Goal: Task Accomplishment & Management: Manage account settings

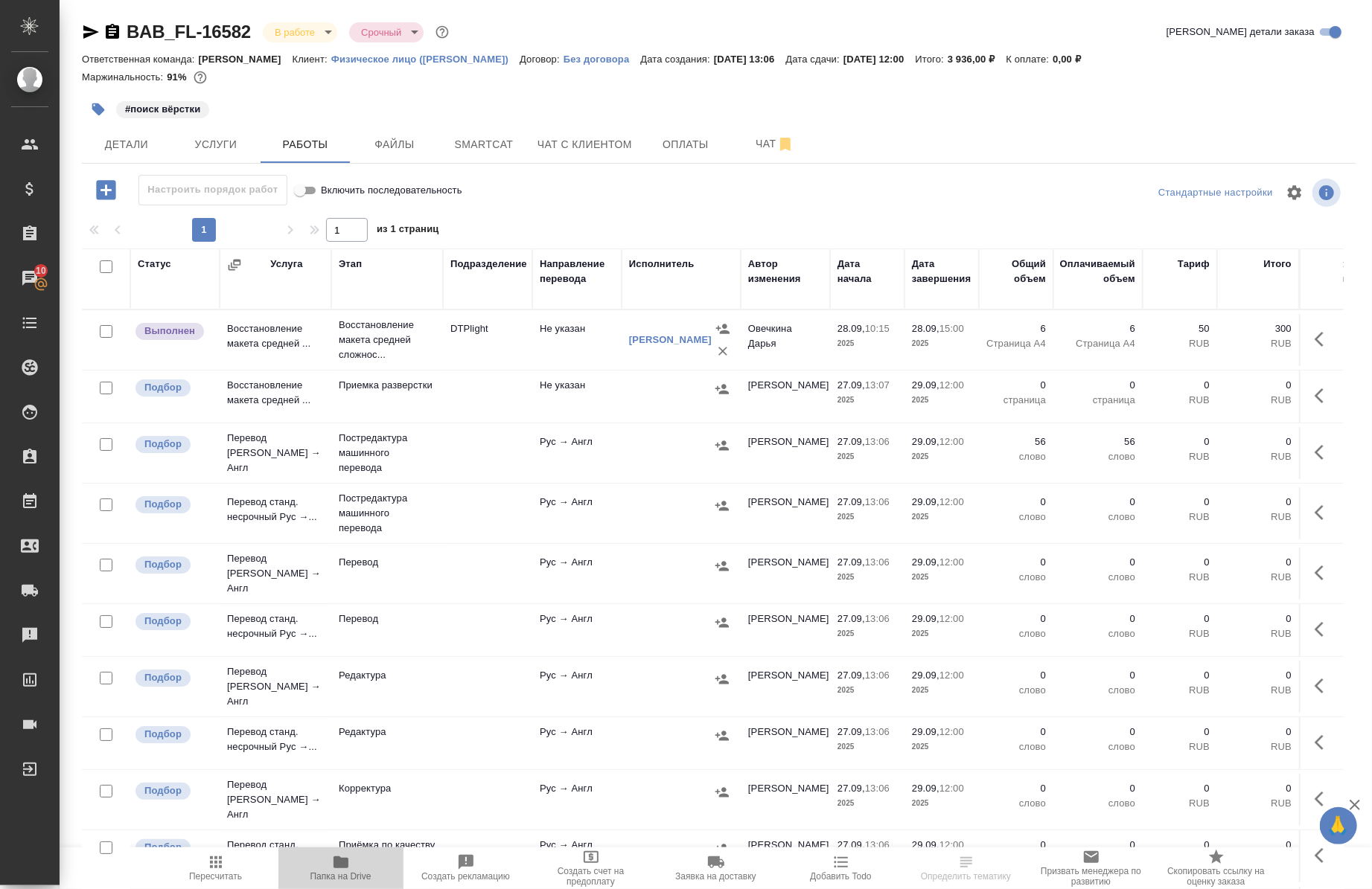
click at [341, 875] on span "Папка на Drive" at bounding box center [341, 877] width 61 height 11
click at [484, 150] on span "Smartcat" at bounding box center [484, 145] width 72 height 18
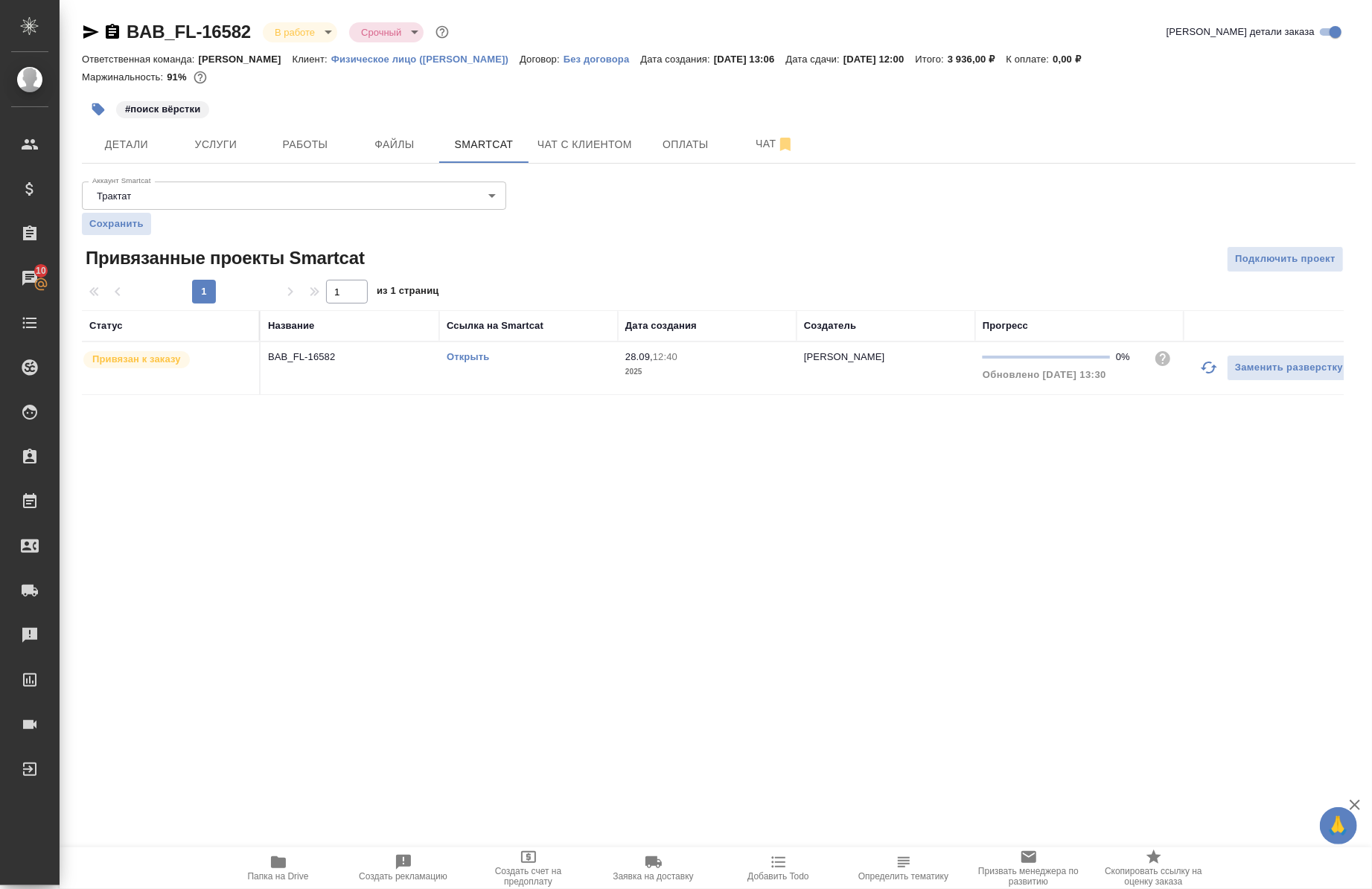
click at [473, 354] on link "Открыть" at bounding box center [468, 356] width 43 height 11
click at [240, 136] on span "Услуги" at bounding box center [216, 145] width 72 height 18
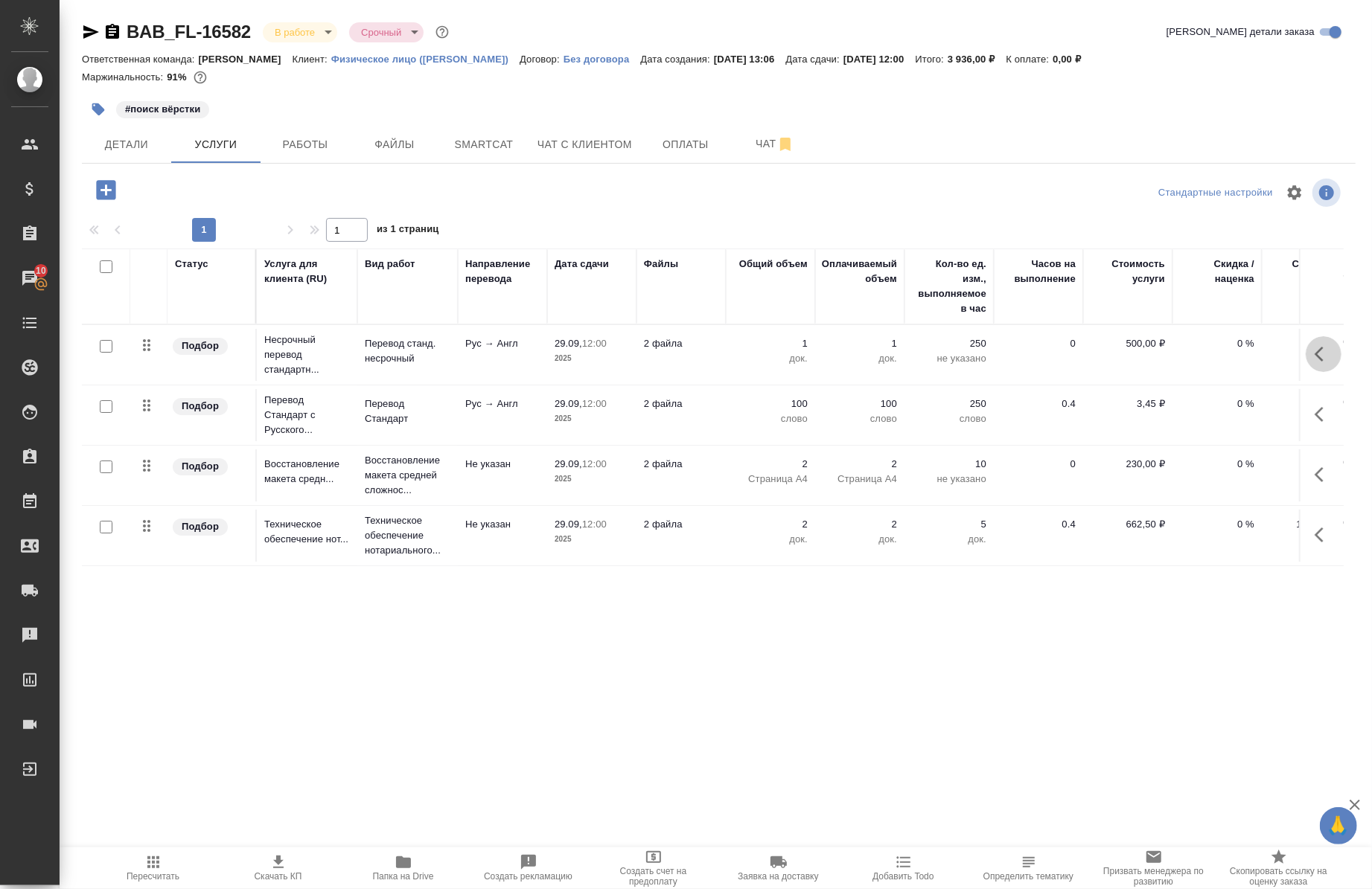
click at [1319, 353] on icon "button" at bounding box center [1323, 354] width 18 height 18
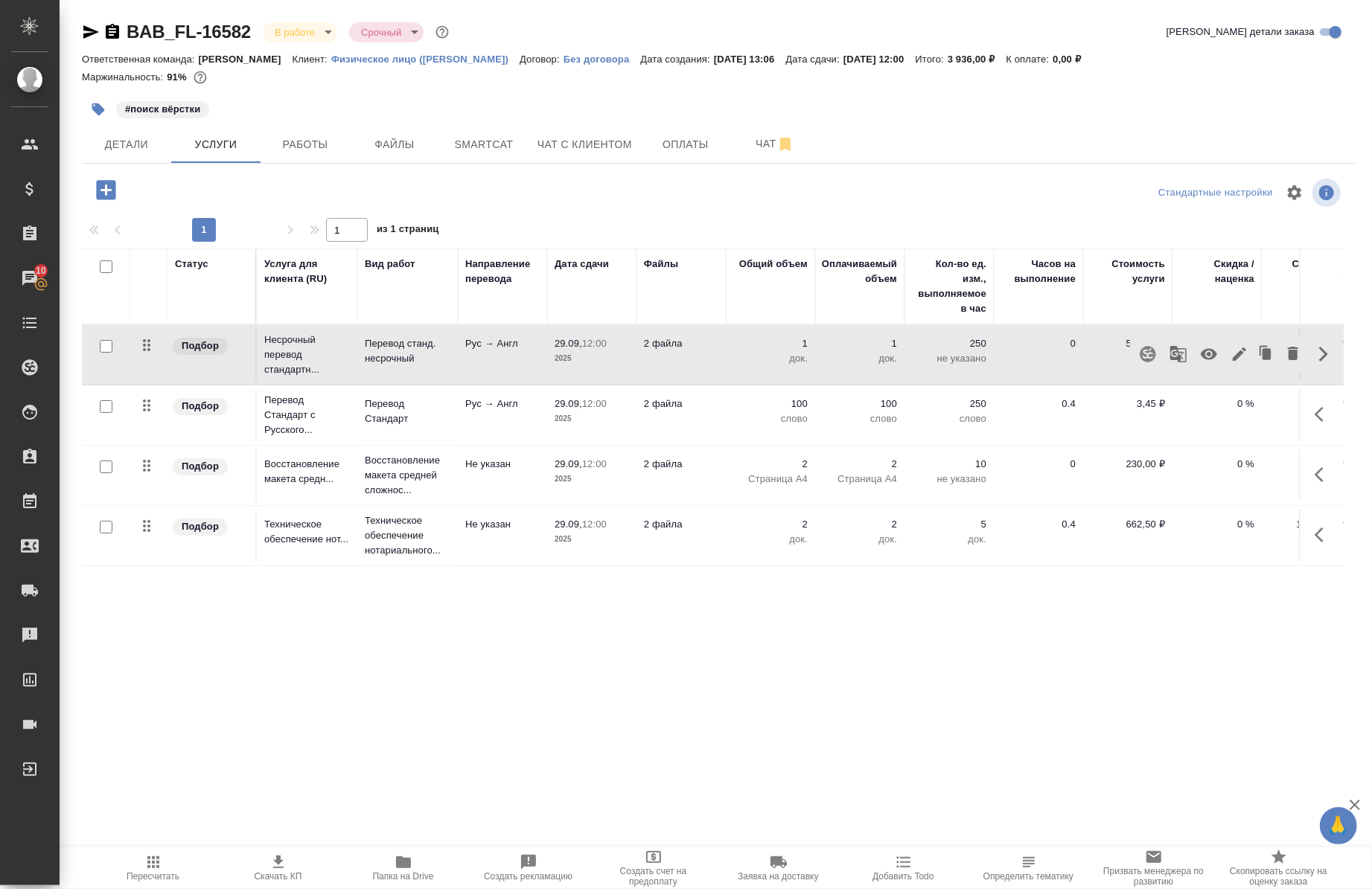
click at [1322, 436] on td at bounding box center [1322, 415] width 45 height 52
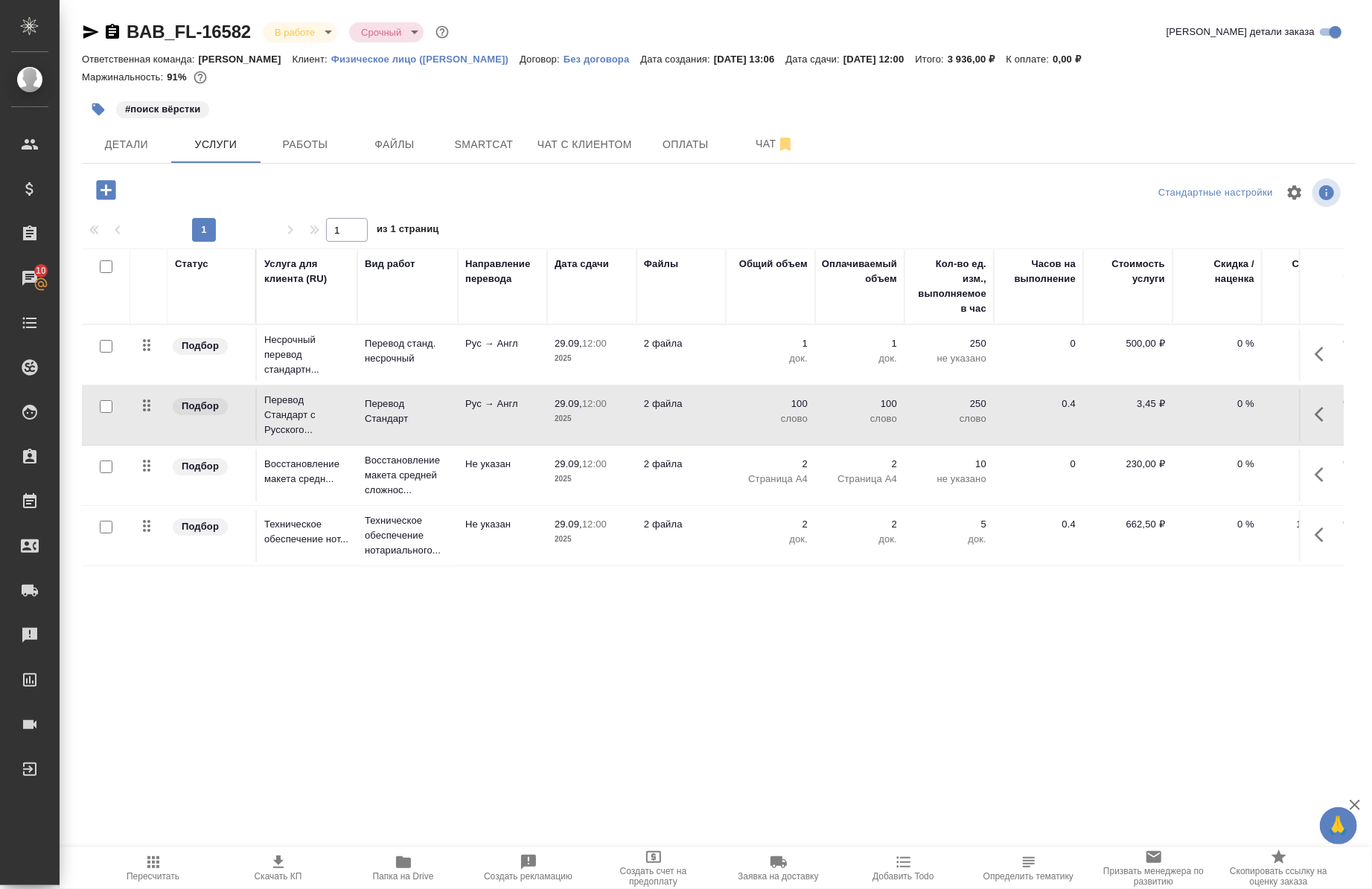
click at [1318, 427] on button "button" at bounding box center [1324, 414] width 36 height 36
click at [1165, 424] on button "button" at bounding box center [1178, 414] width 36 height 36
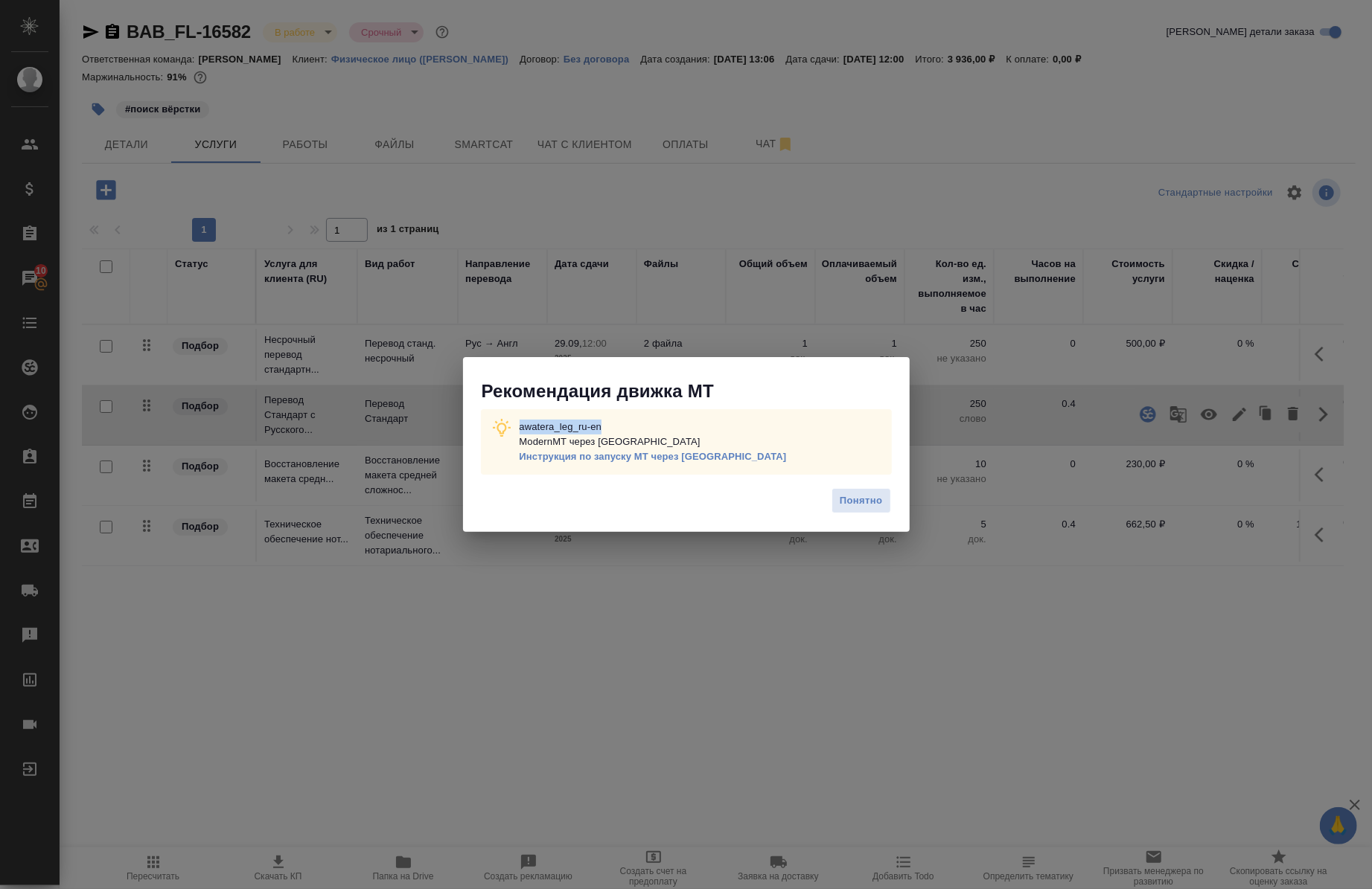
drag, startPoint x: 612, startPoint y: 413, endPoint x: 506, endPoint y: 423, distance: 106.5
click at [506, 423] on div "awatera_leg_ru-en ModernMT через Теру Инструкция по запуску МТ через Теру" at bounding box center [686, 442] width 411 height 66
copy p "awatera_leg_ru-en"
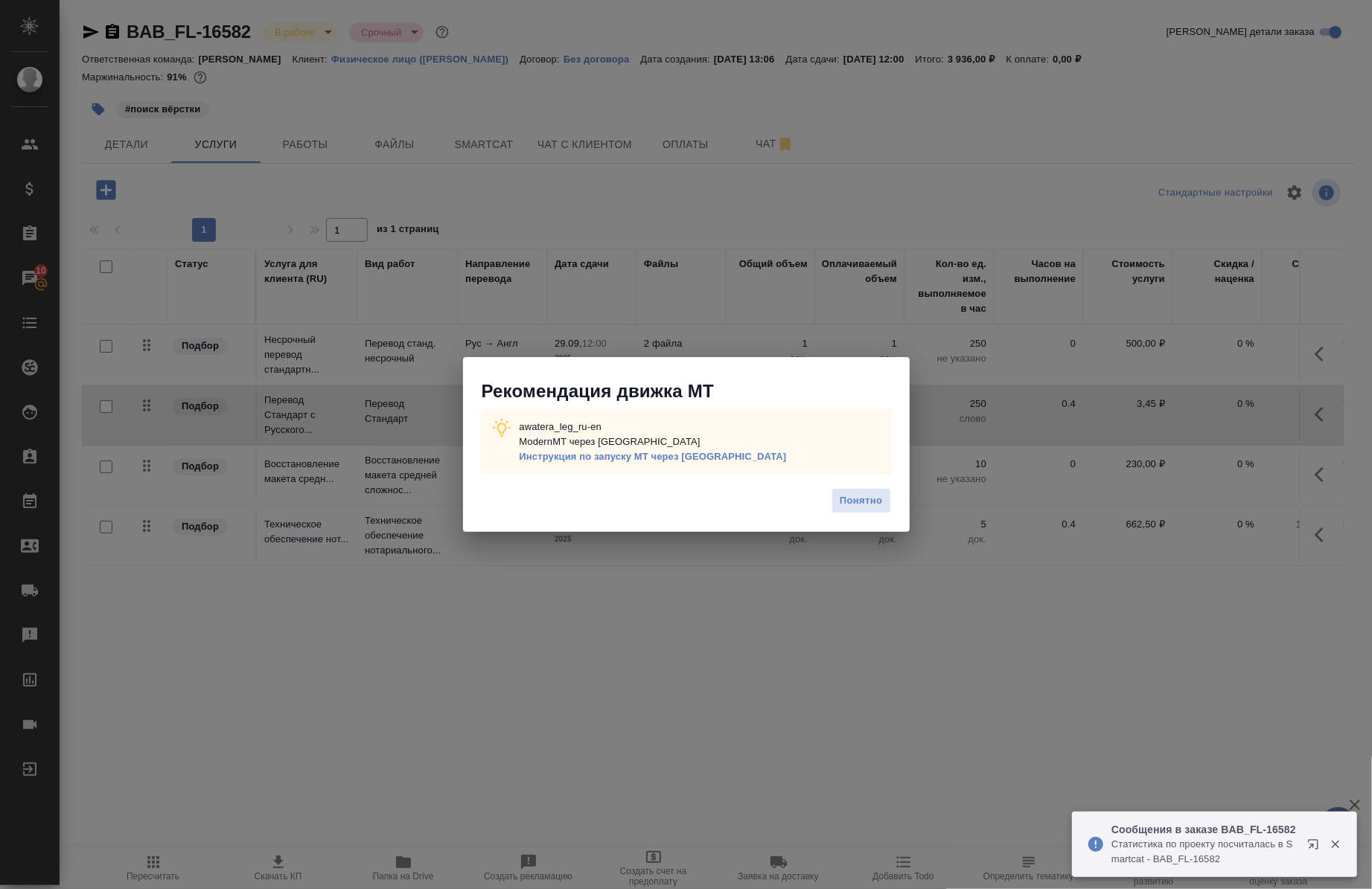
click at [864, 524] on div "Понятно" at bounding box center [686, 507] width 447 height 52
click at [864, 522] on div "Понятно" at bounding box center [686, 507] width 447 height 52
click at [846, 507] on span "Понятно" at bounding box center [861, 501] width 43 height 17
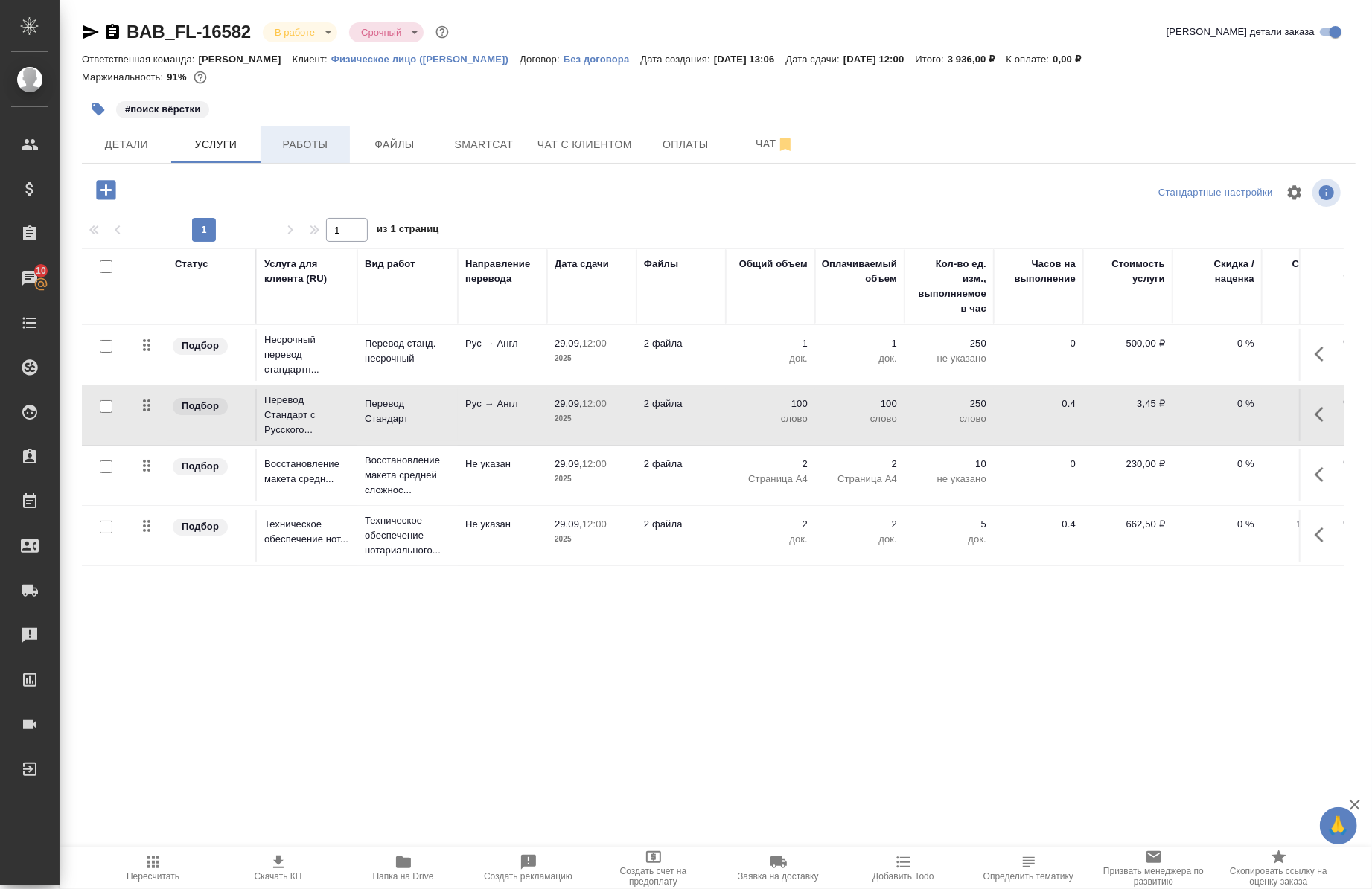
click at [288, 147] on span "Работы" at bounding box center [305, 145] width 72 height 18
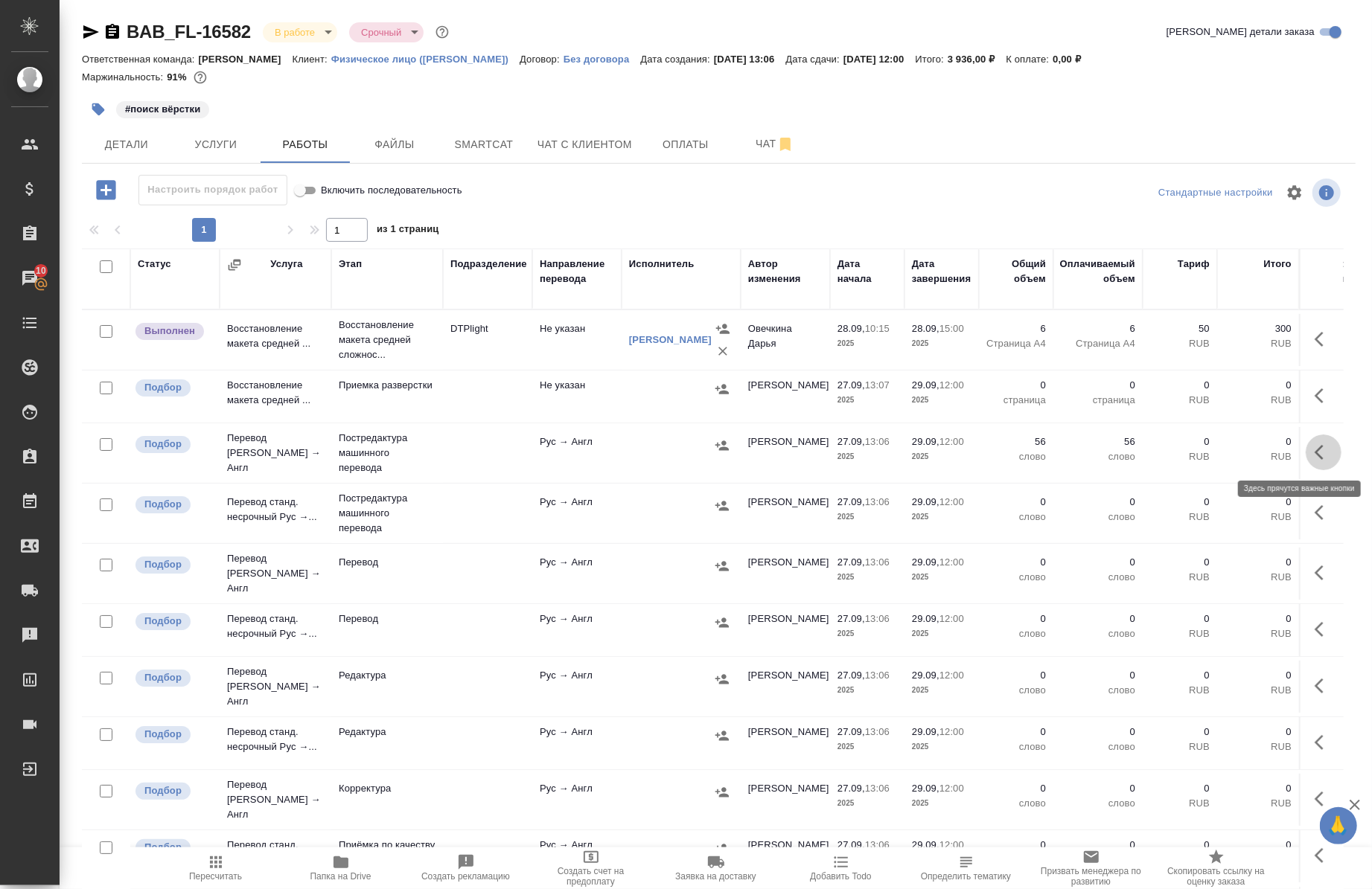
click at [1315, 459] on icon "button" at bounding box center [1323, 452] width 18 height 18
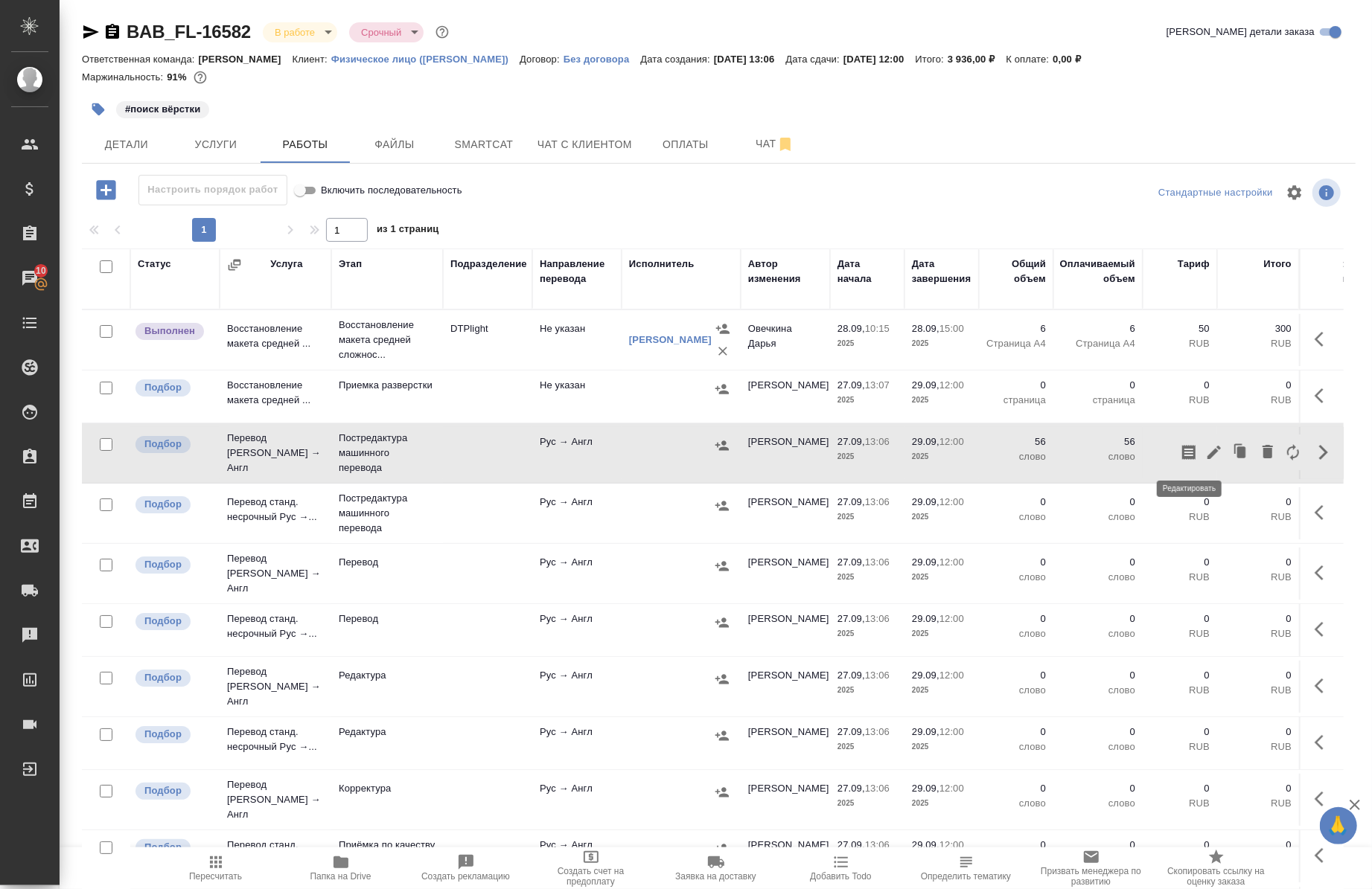
click at [1206, 457] on icon "button" at bounding box center [1214, 452] width 18 height 18
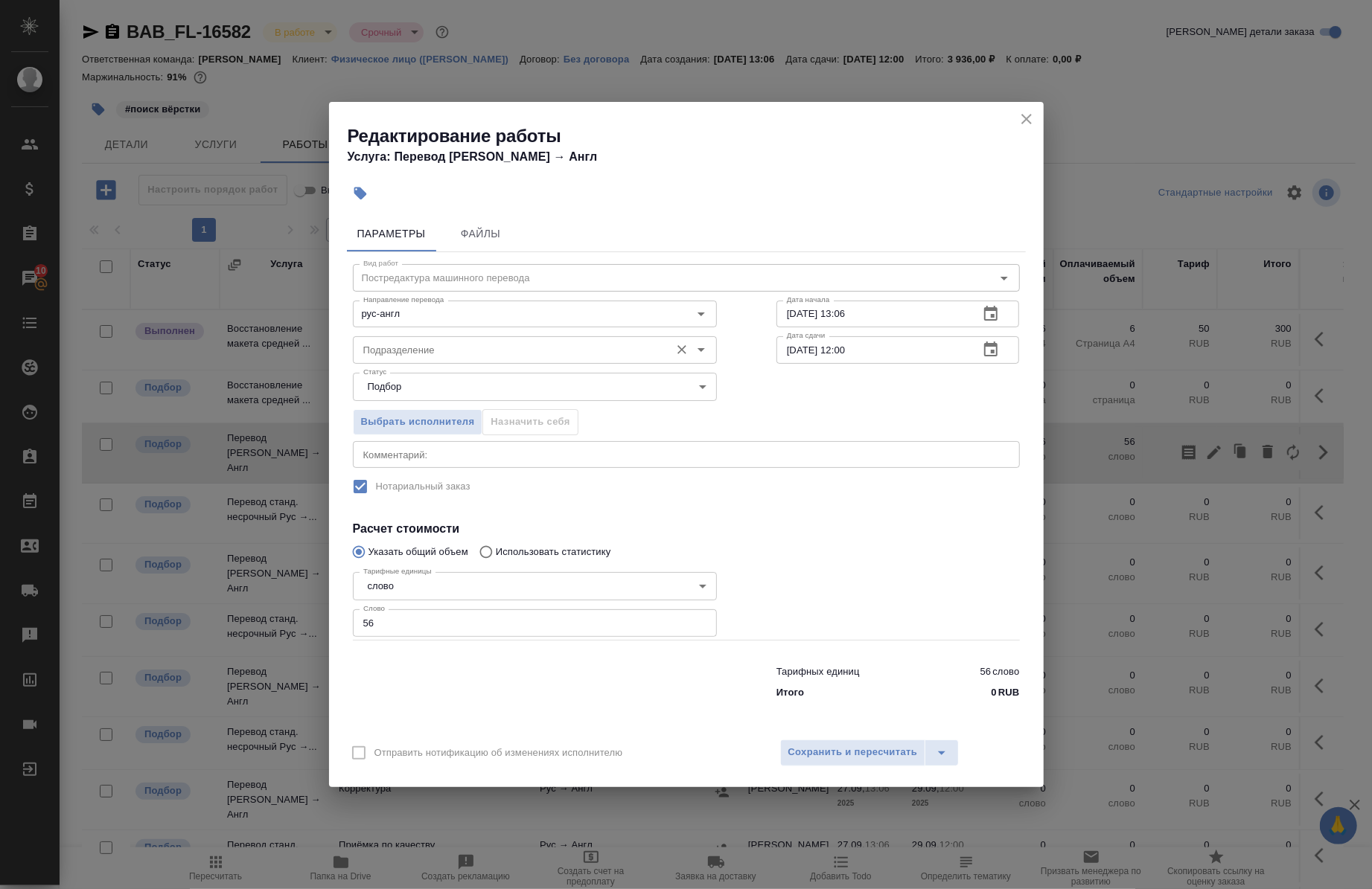
click at [463, 361] on div "Подразделение" at bounding box center [534, 349] width 364 height 27
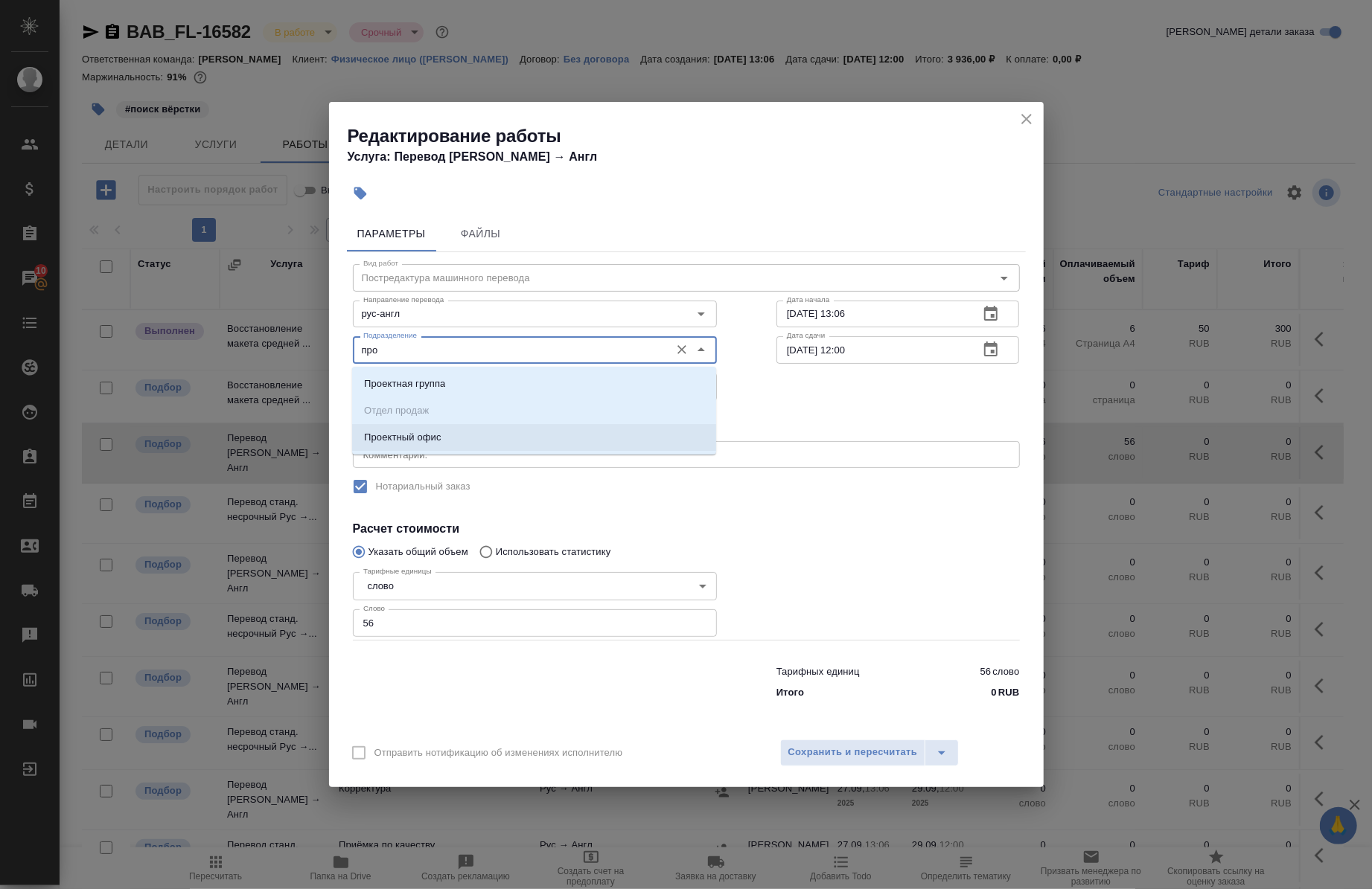
click at [392, 443] on p "Проектный офис" at bounding box center [402, 438] width 77 height 15
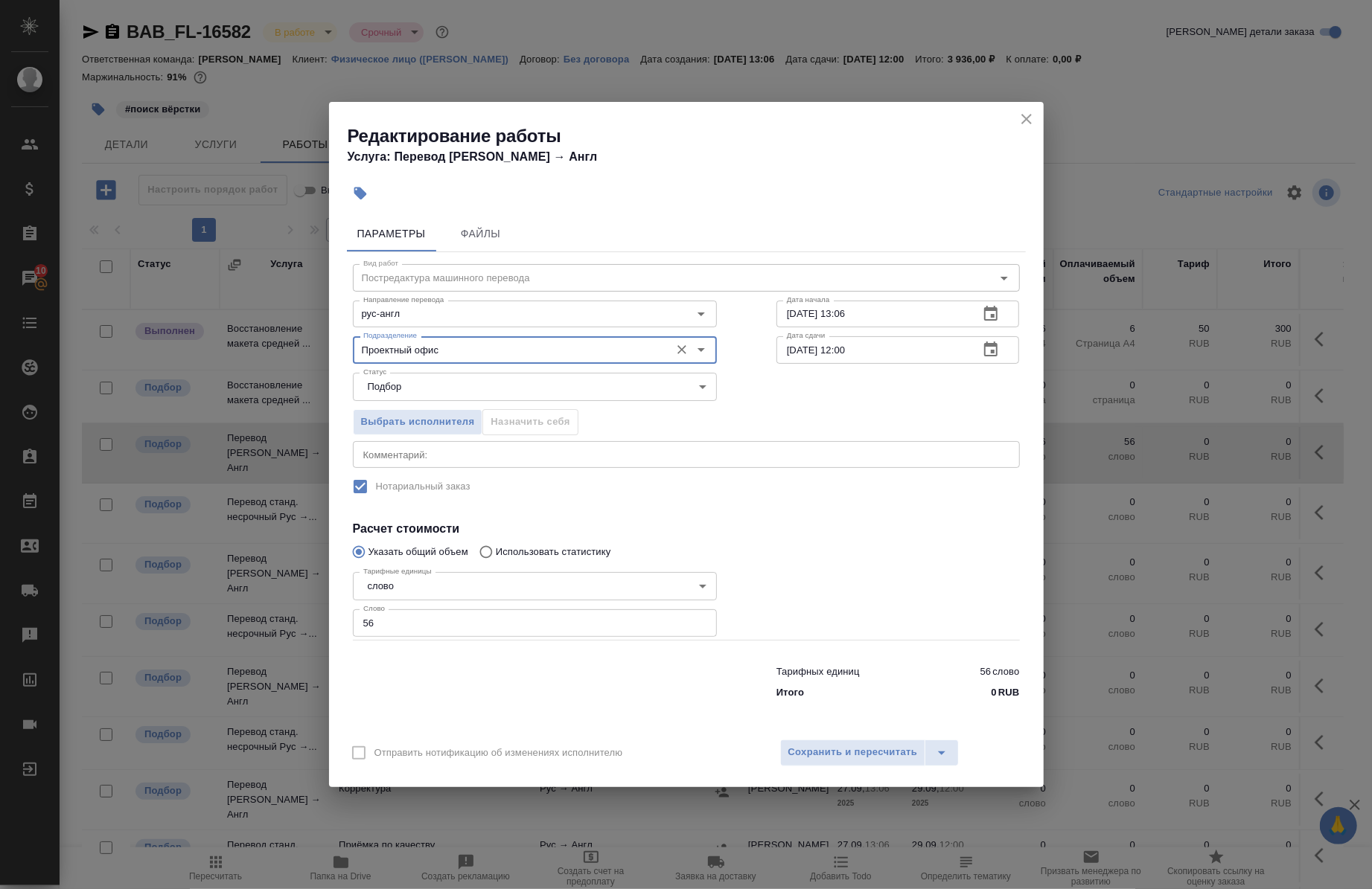
type input "Проектный офис"
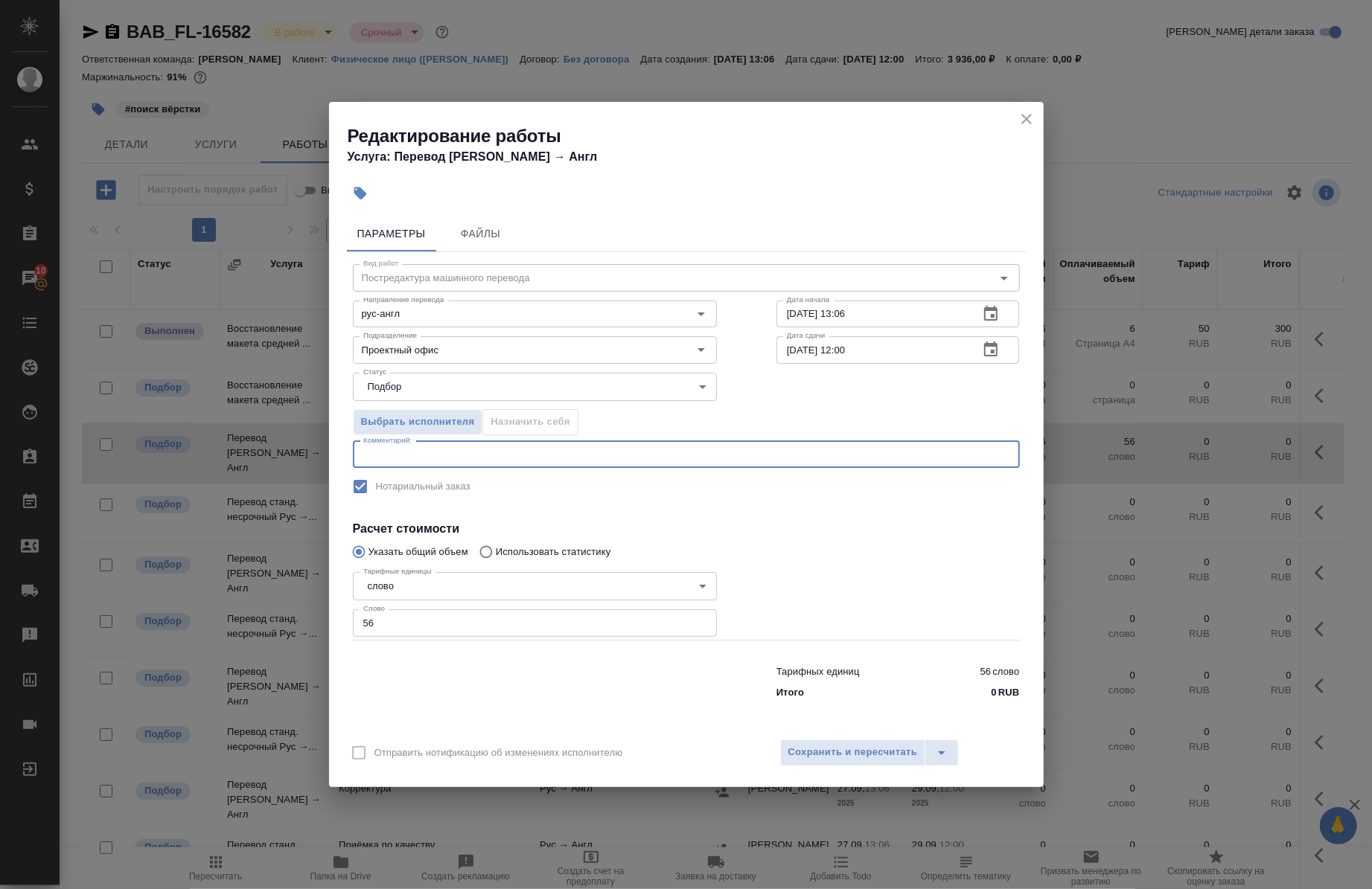
click at [396, 454] on textarea at bounding box center [686, 454] width 647 height 11
type textarea "под нот"
click at [432, 626] on input "56" at bounding box center [534, 623] width 364 height 27
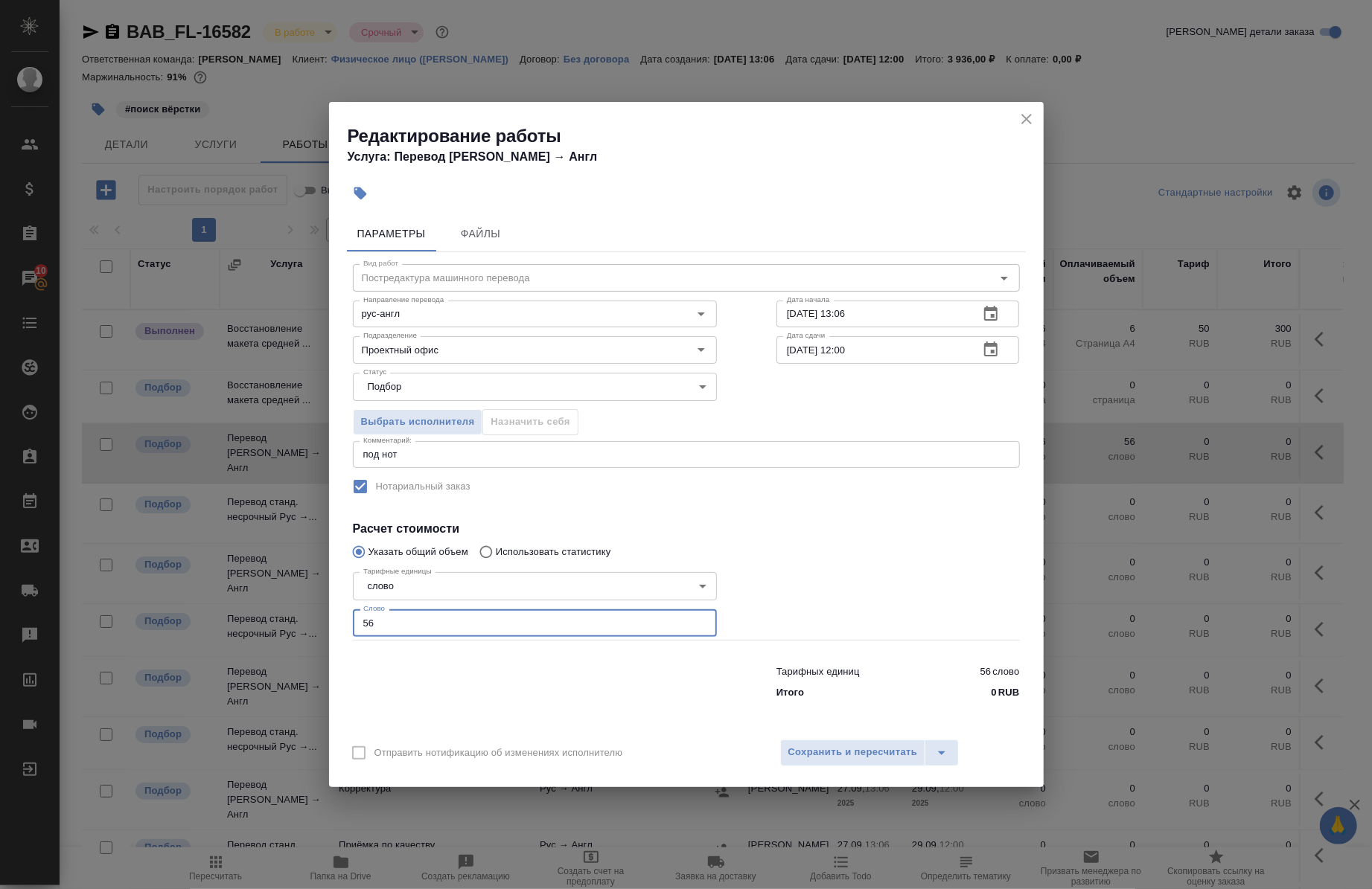
type input "5"
type input "150"
click at [796, 315] on input "27.09.2025 13:06" at bounding box center [872, 314] width 192 height 27
click at [846, 315] on input "28.09.2025 13:06" at bounding box center [872, 314] width 192 height 27
click at [874, 317] on input "28.09.2025 14:06" at bounding box center [872, 314] width 192 height 27
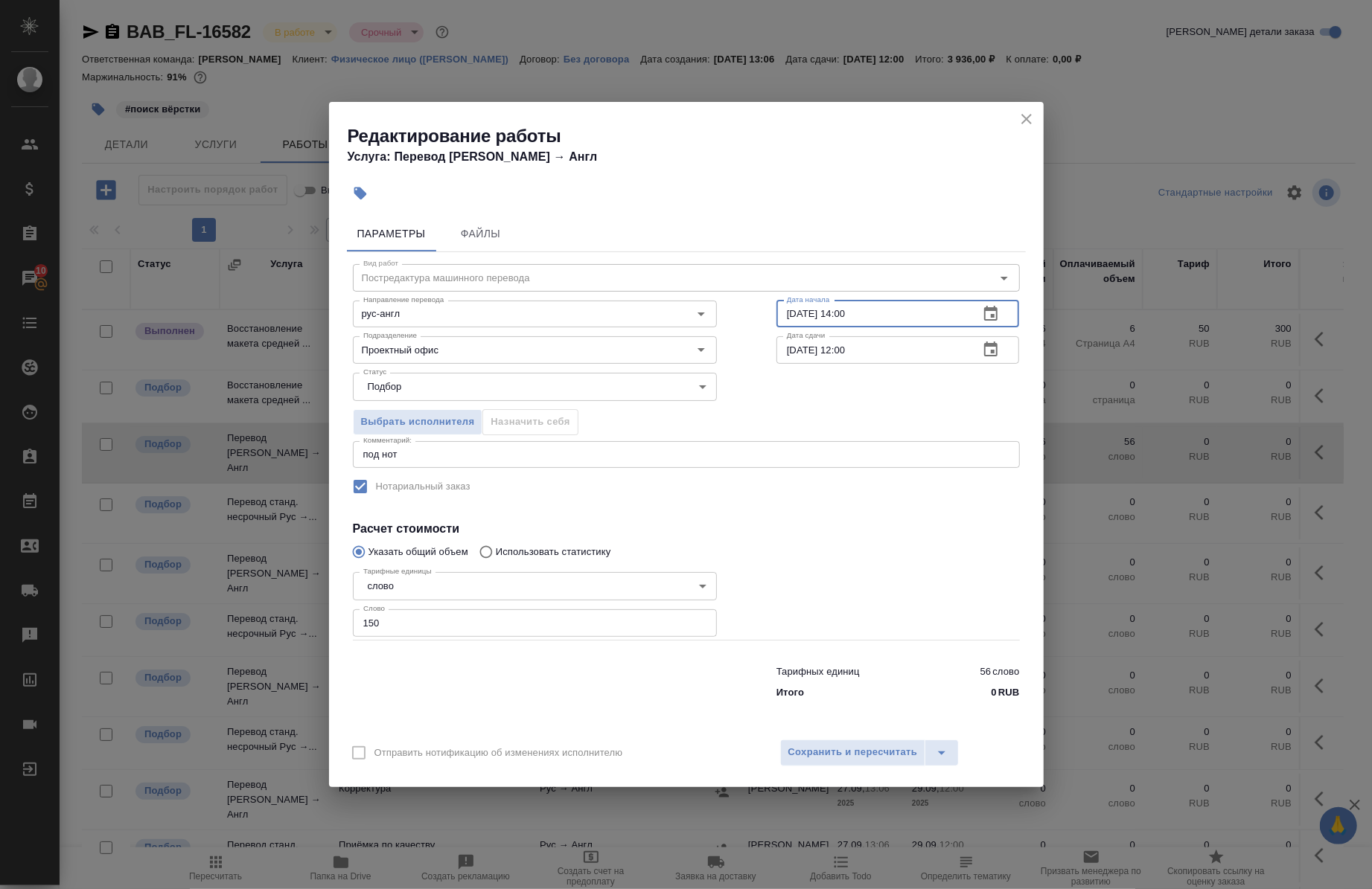
type input "28.09.2025 14:00"
click at [849, 354] on input "29.09.2025 12:00" at bounding box center [872, 349] width 192 height 27
type input "29.09.2025 10:00"
click at [799, 744] on span "Сохранить и пересчитать" at bounding box center [854, 752] width 130 height 17
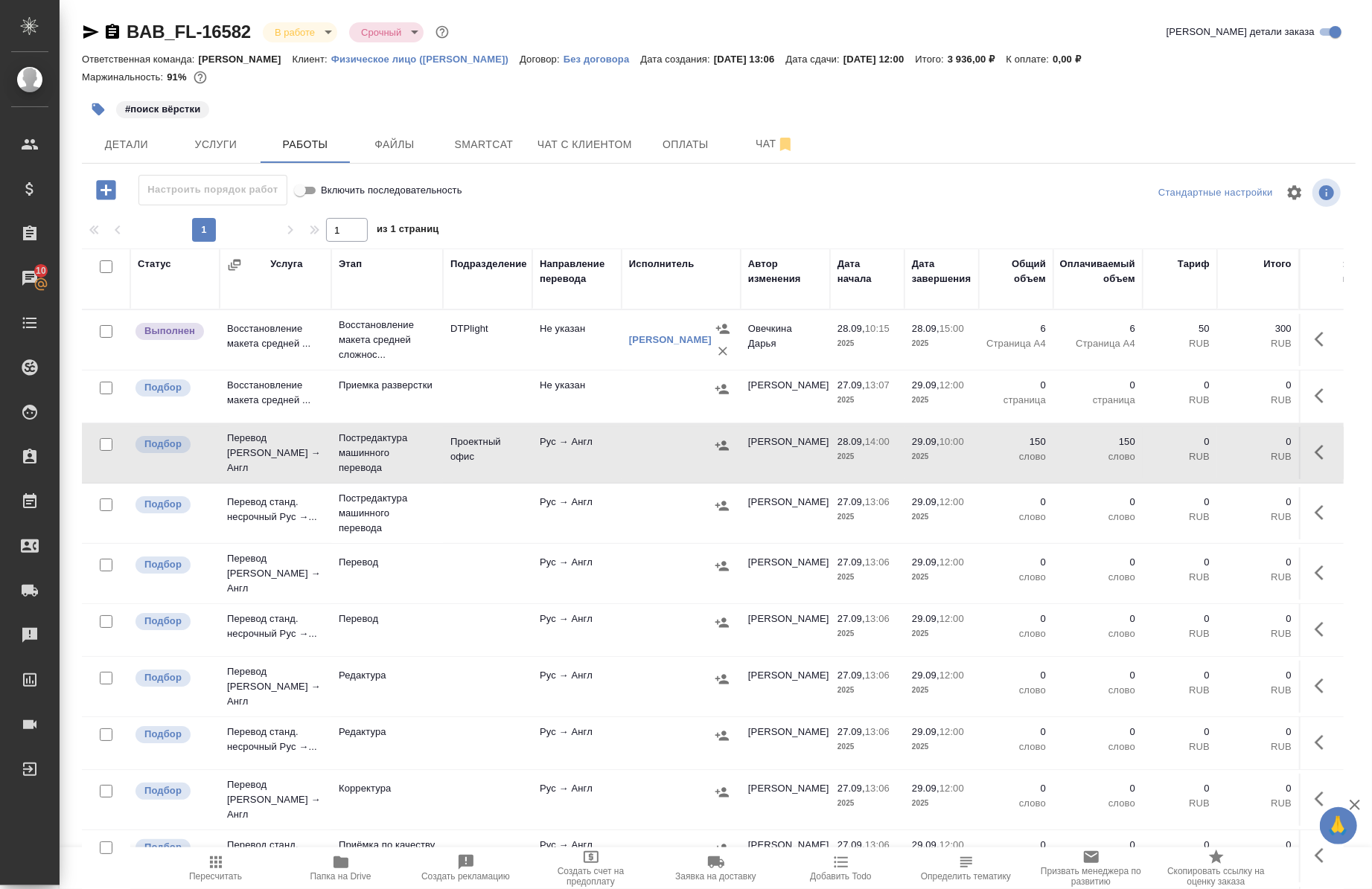
click at [722, 452] on icon "button" at bounding box center [722, 446] width 15 height 15
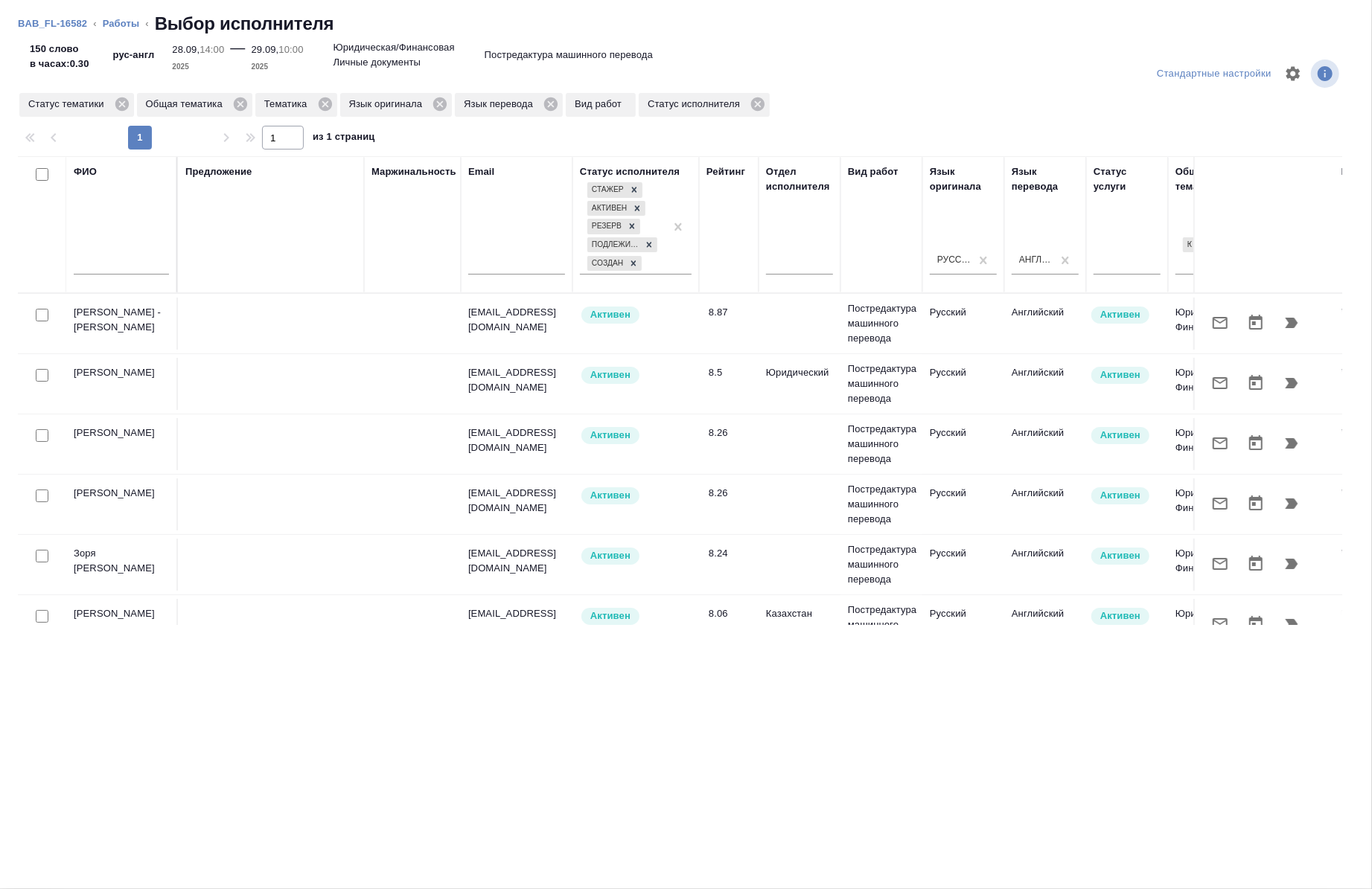
scroll to position [0, 851]
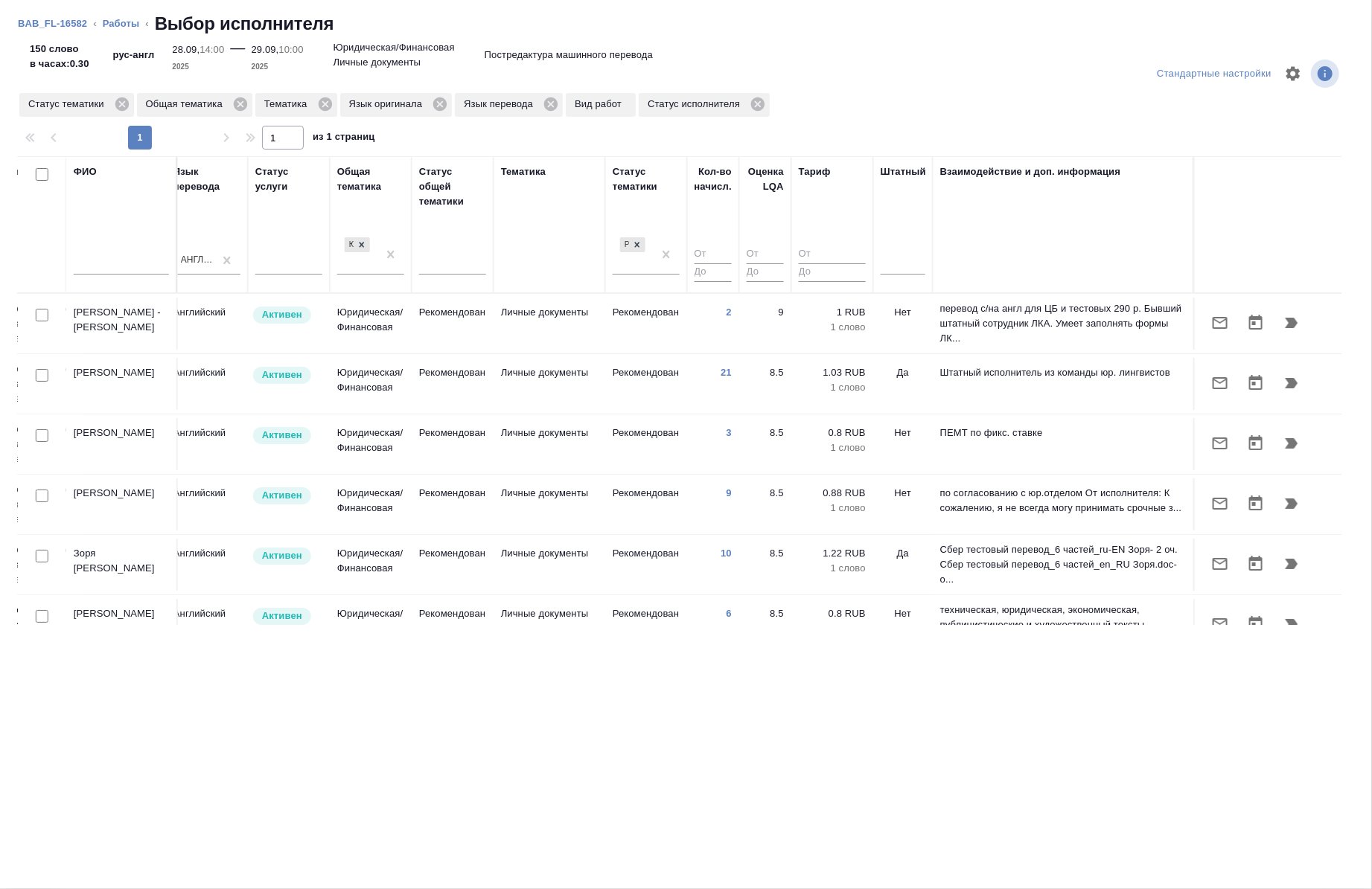
click at [881, 275] on div at bounding box center [903, 266] width 45 height 39
click at [881, 250] on div at bounding box center [903, 260] width 45 height 21
click at [884, 316] on div "Нет" at bounding box center [993, 307] width 224 height 27
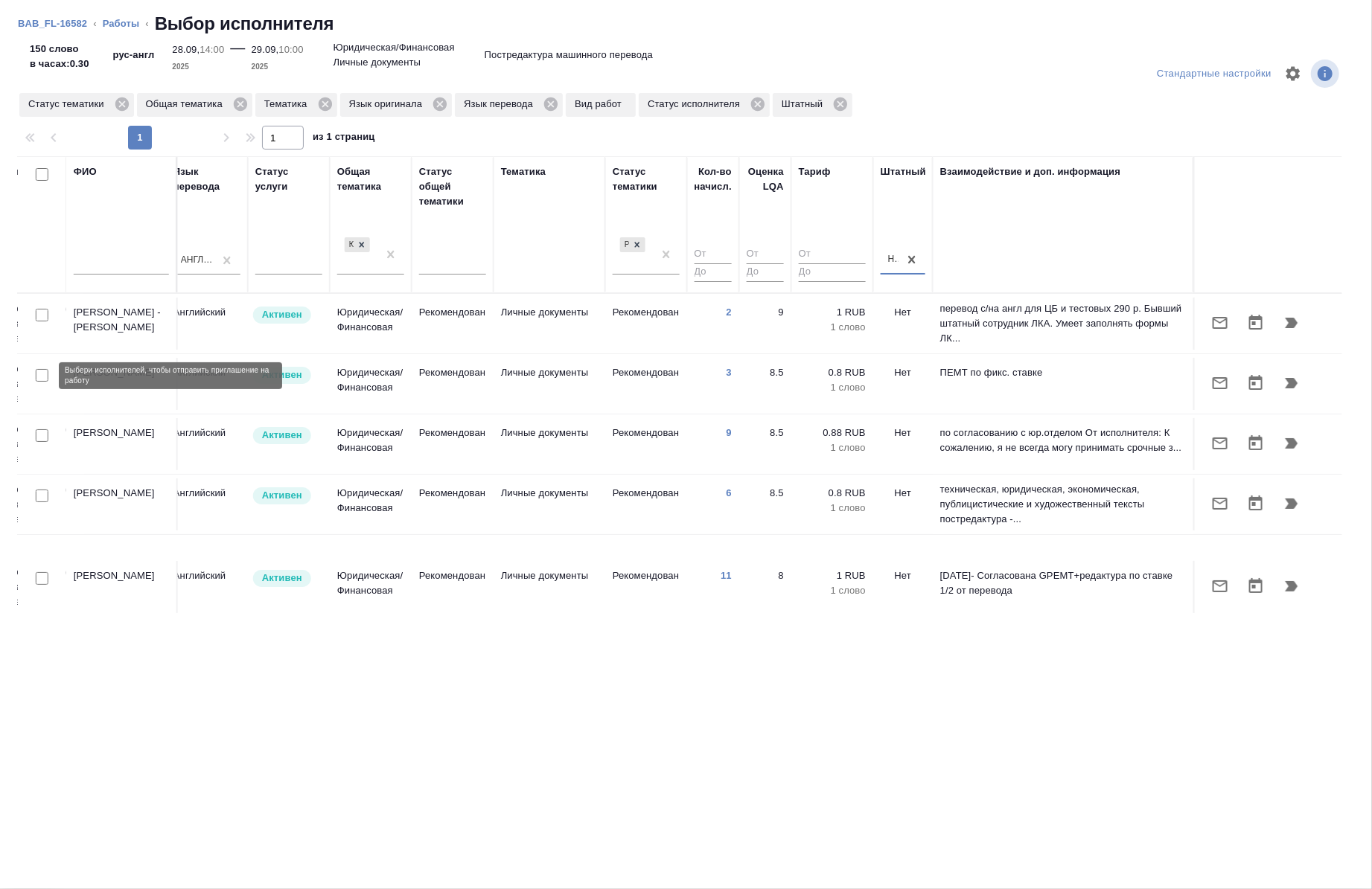
click at [38, 376] on input "checkbox" at bounding box center [42, 375] width 13 height 13
checkbox input "true"
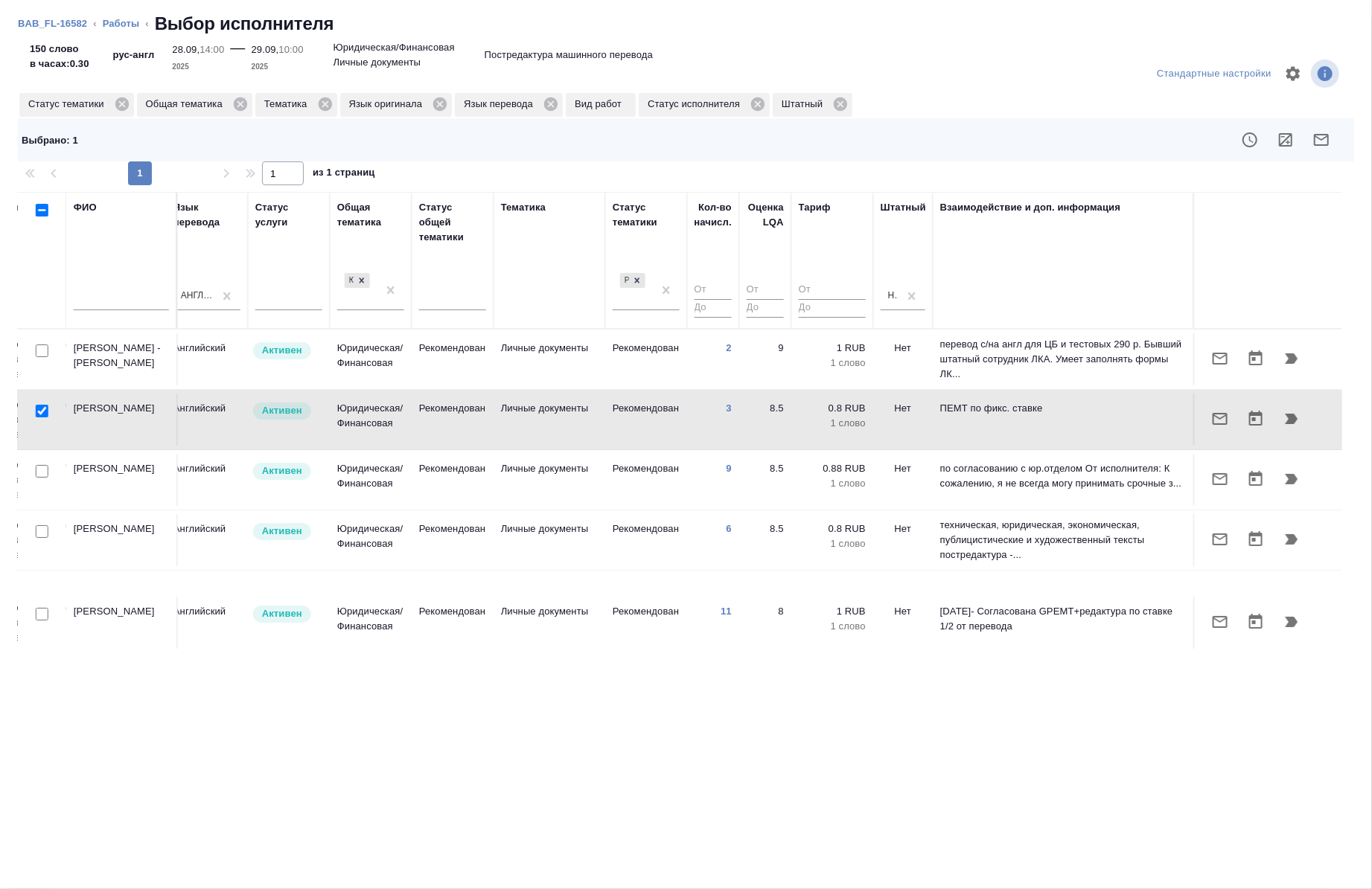
click at [41, 479] on div at bounding box center [42, 472] width 34 height 21
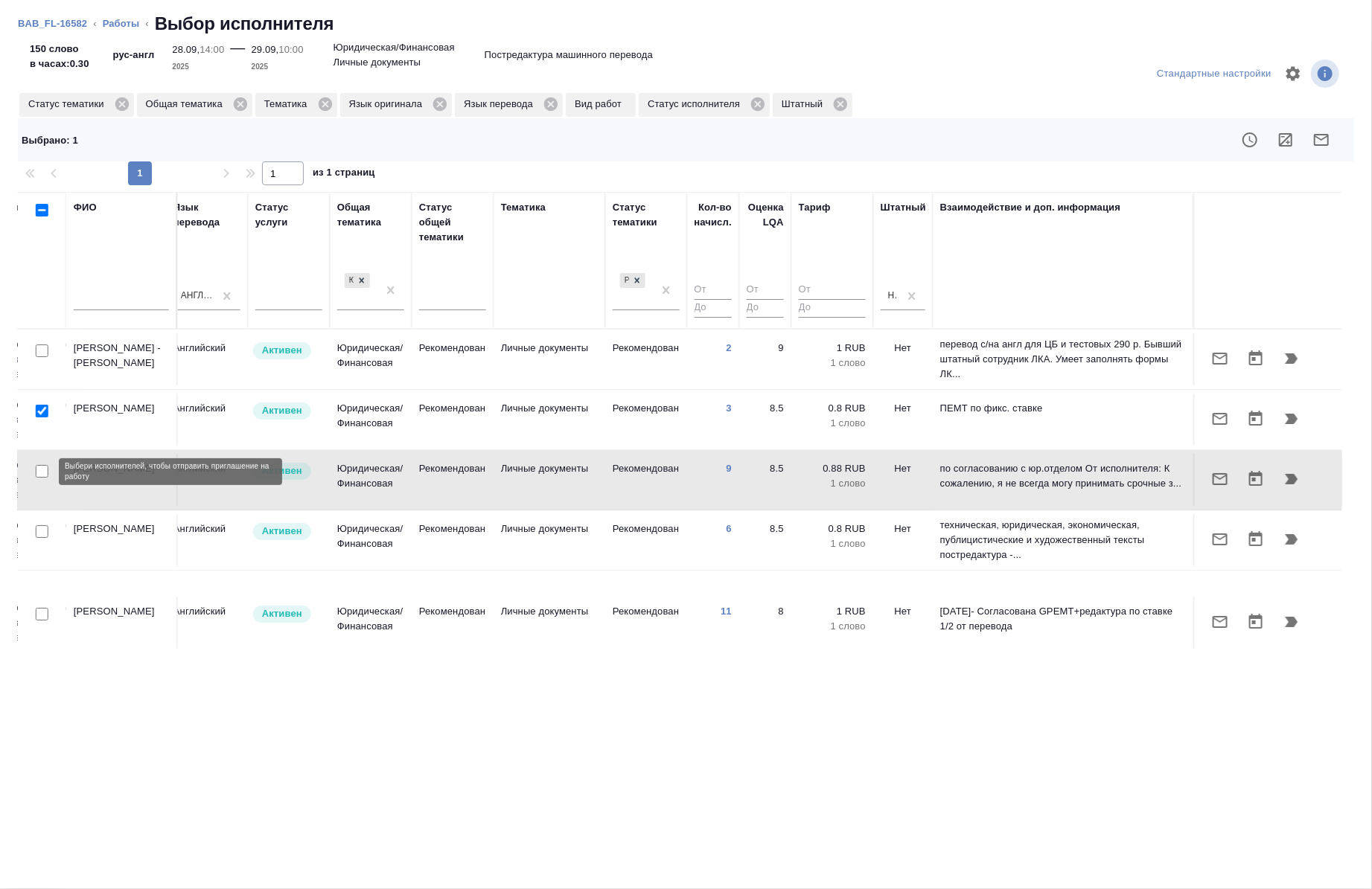
click at [39, 472] on input "checkbox" at bounding box center [42, 472] width 13 height 13
checkbox input "true"
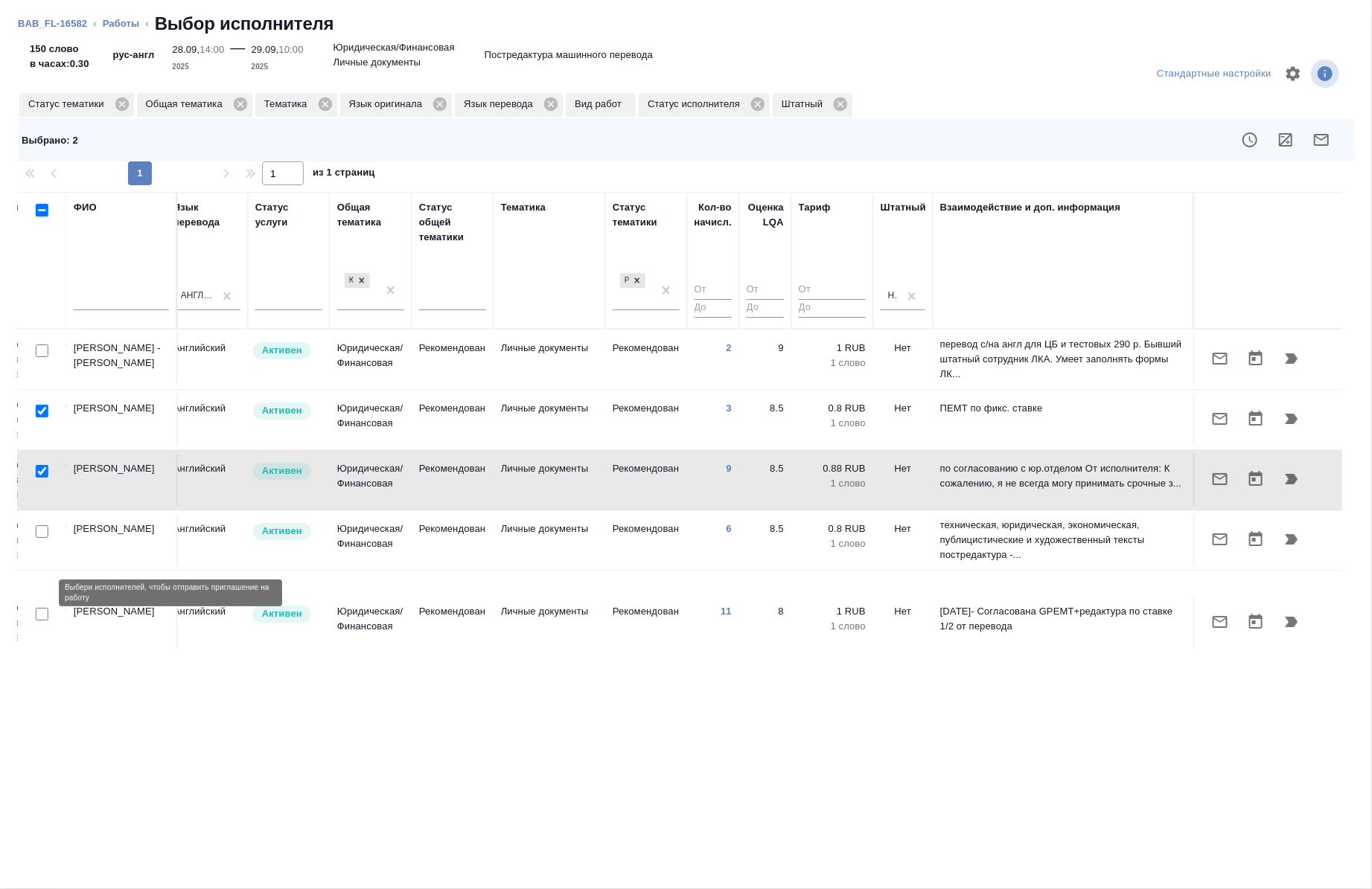
click at [40, 608] on input "checkbox" at bounding box center [42, 614] width 13 height 13
checkbox input "true"
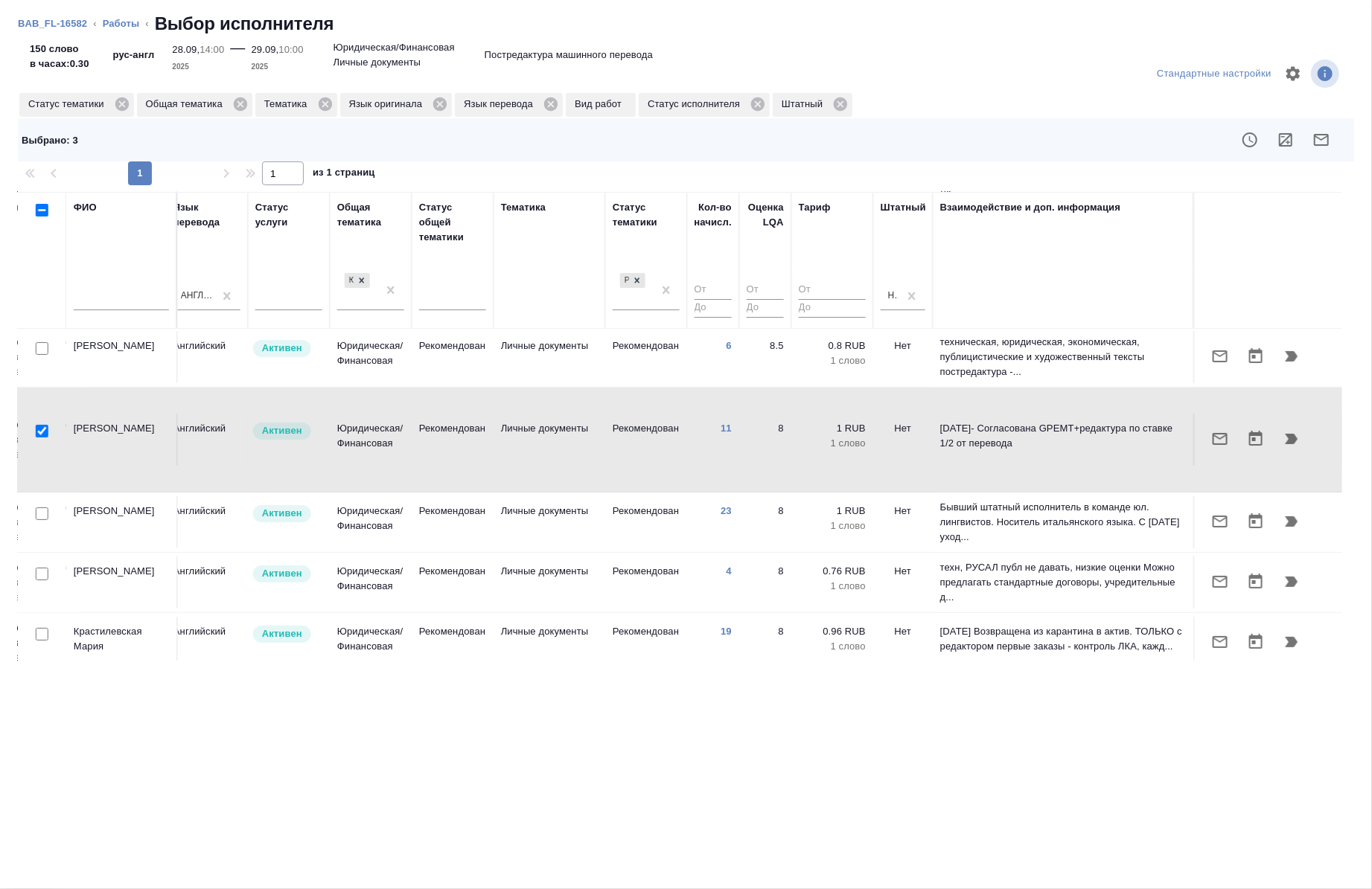
scroll to position [184, 851]
click at [41, 507] on input "checkbox" at bounding box center [42, 513] width 13 height 13
checkbox input "true"
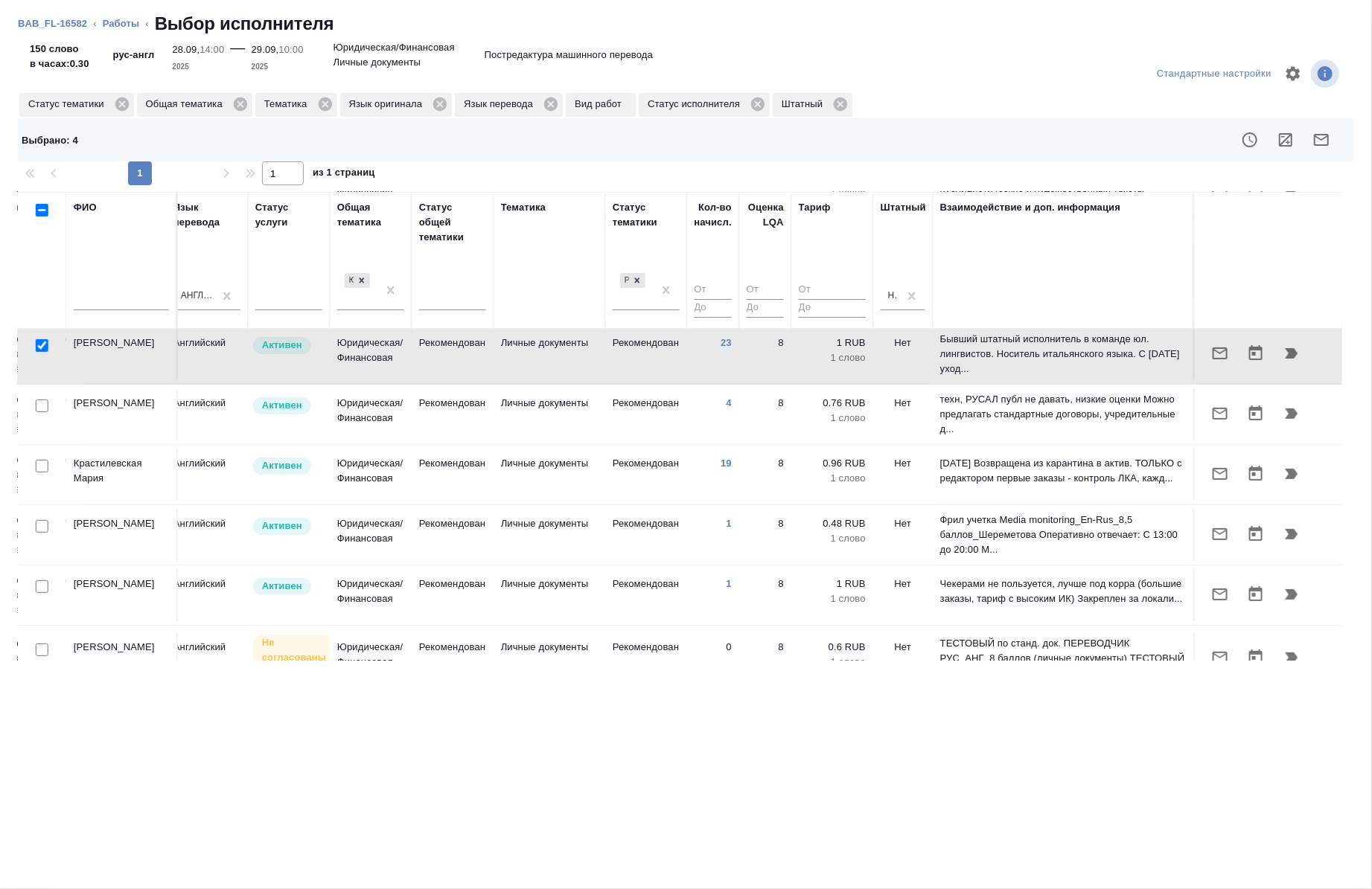
scroll to position [353, 851]
click at [1327, 132] on icon "button" at bounding box center [1321, 140] width 18 height 18
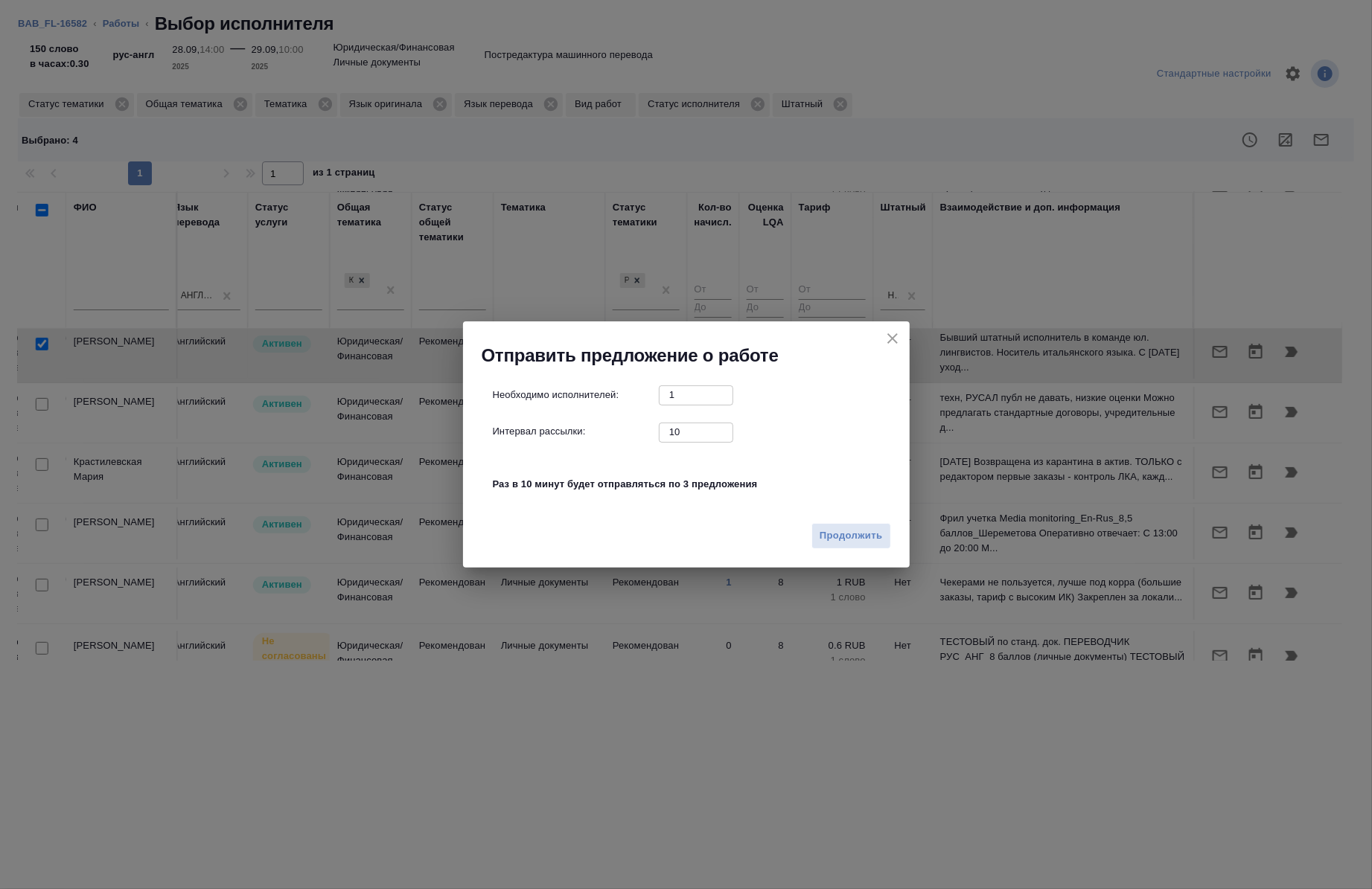
click at [690, 425] on input "10" at bounding box center [696, 432] width 75 height 18
type input "0"
click at [829, 549] on button "Продолжить" at bounding box center [851, 536] width 79 height 26
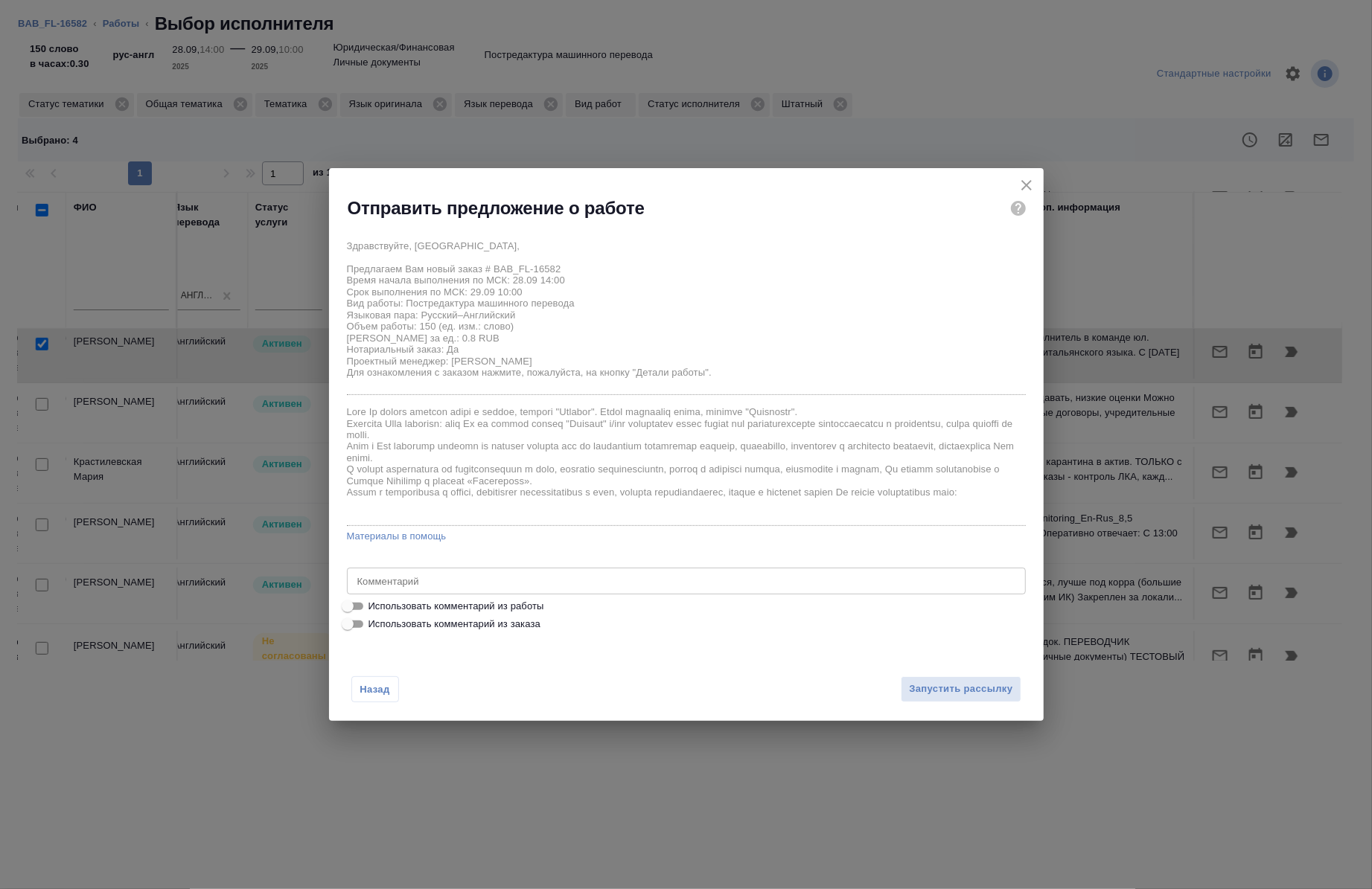
click at [496, 601] on span "Использовать комментарий из работы" at bounding box center [457, 607] width 176 height 15
click at [375, 601] on input "Использовать комментарий из работы" at bounding box center [347, 606] width 53 height 18
checkbox input "true"
type textarea "под нот"
click at [905, 697] on button "Запустить рассылку" at bounding box center [960, 690] width 120 height 26
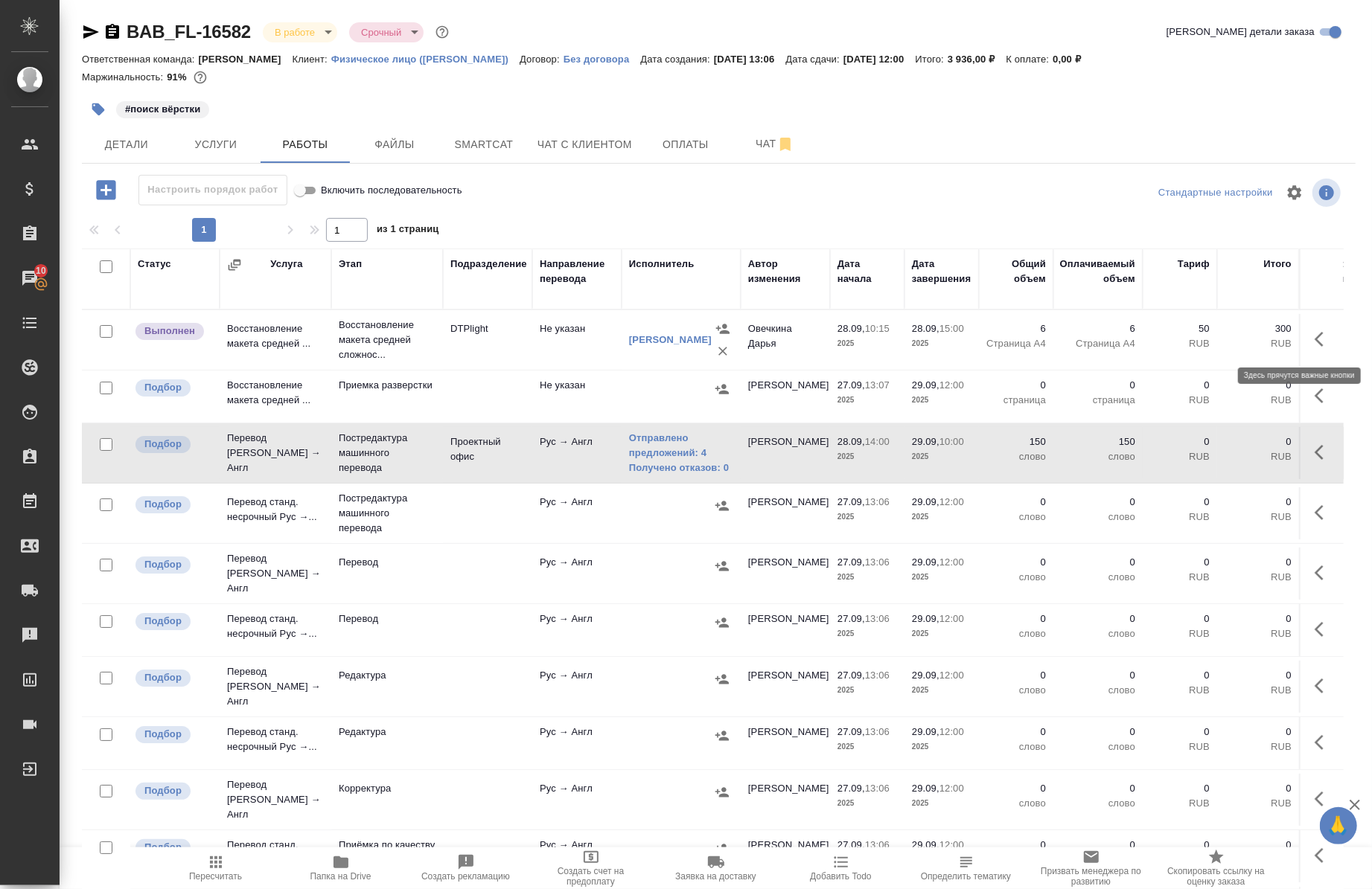
click at [1306, 355] on button "button" at bounding box center [1324, 339] width 36 height 36
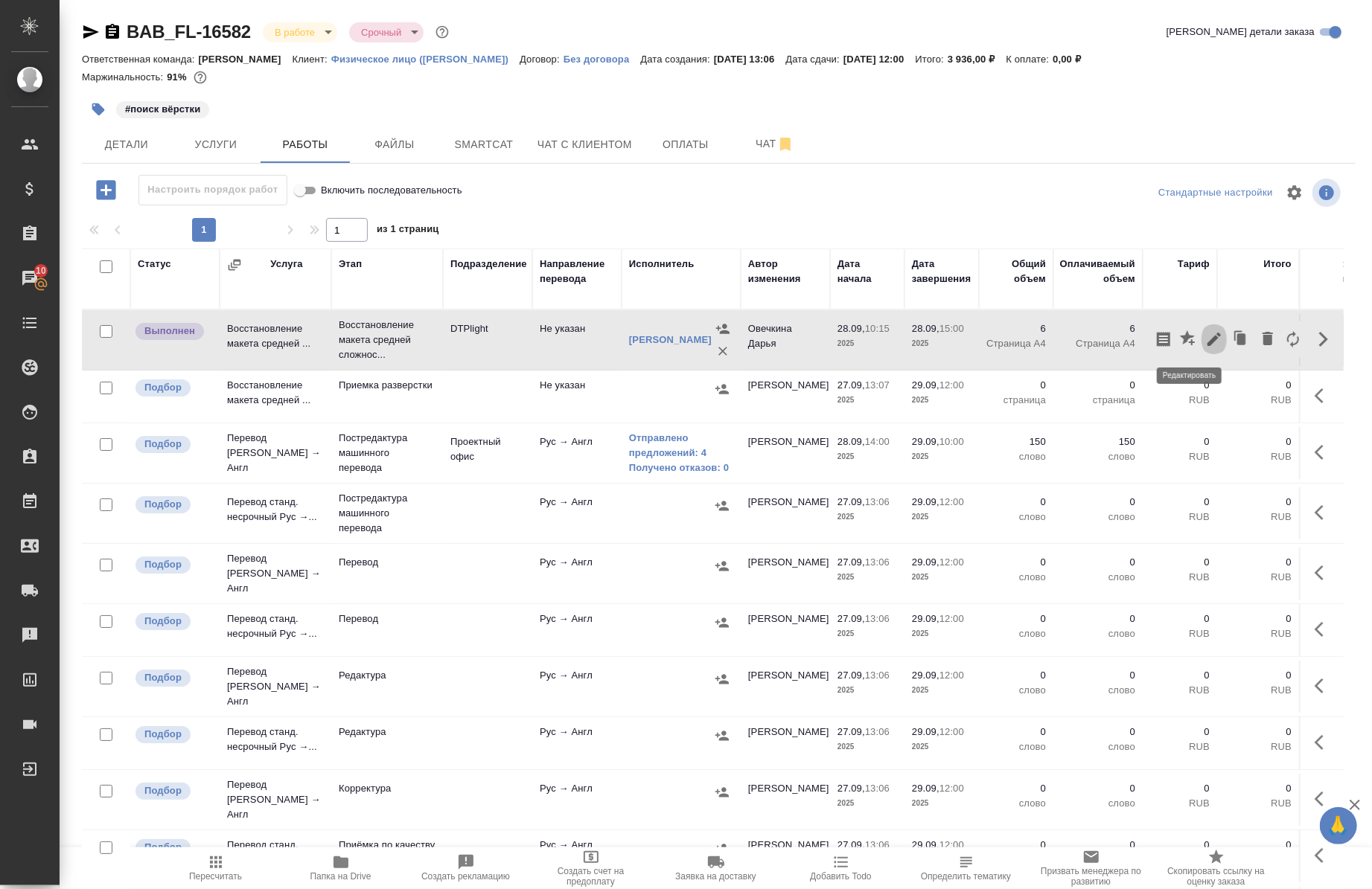
click at [1202, 353] on button "button" at bounding box center [1214, 339] width 25 height 36
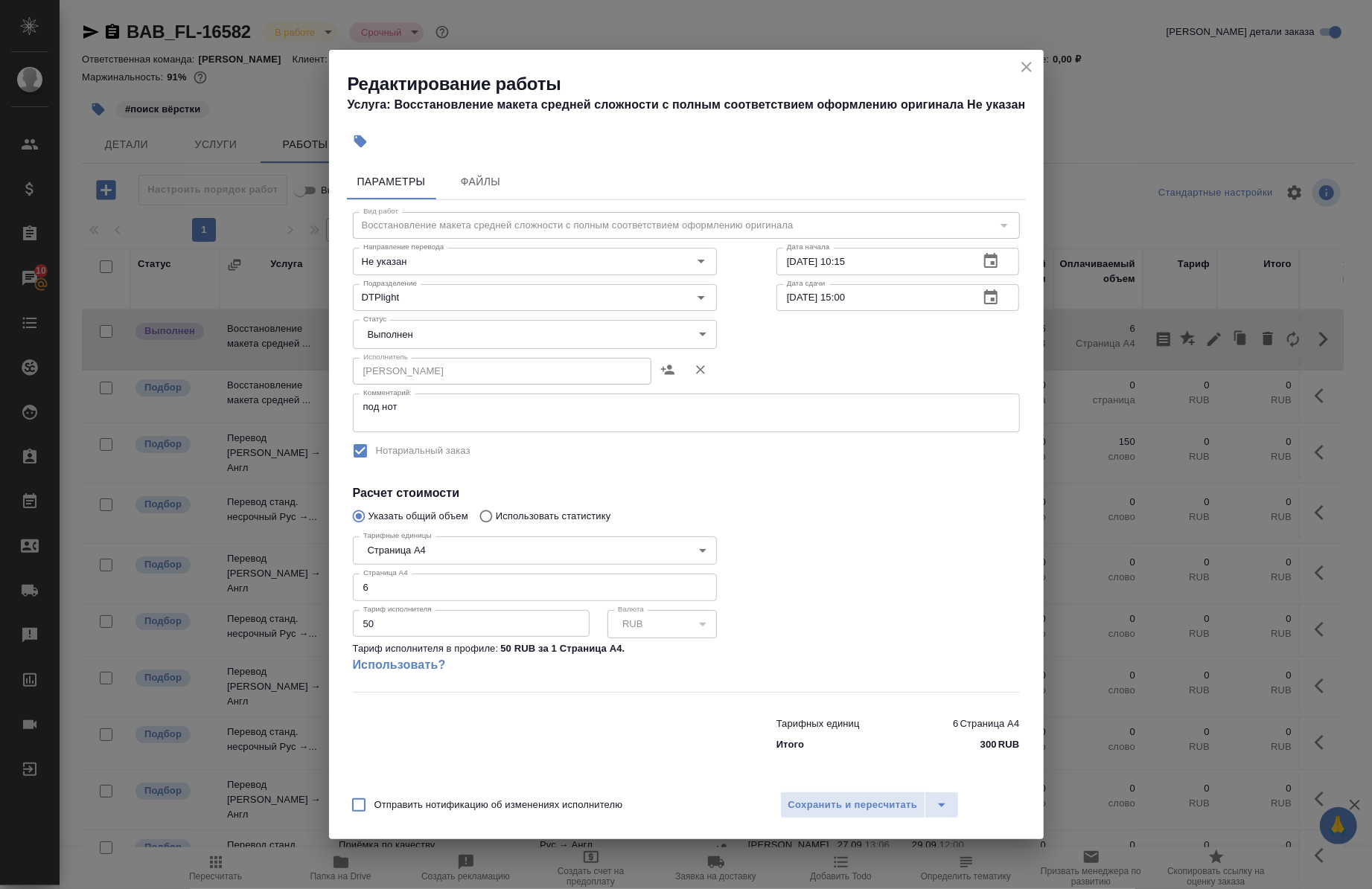
click at [544, 346] on body "🙏 .cls-1 fill:#fff; AWATERA Chernova Anna Клиенты Спецификации Заказы 10 Чаты T…" at bounding box center [686, 444] width 1372 height 889
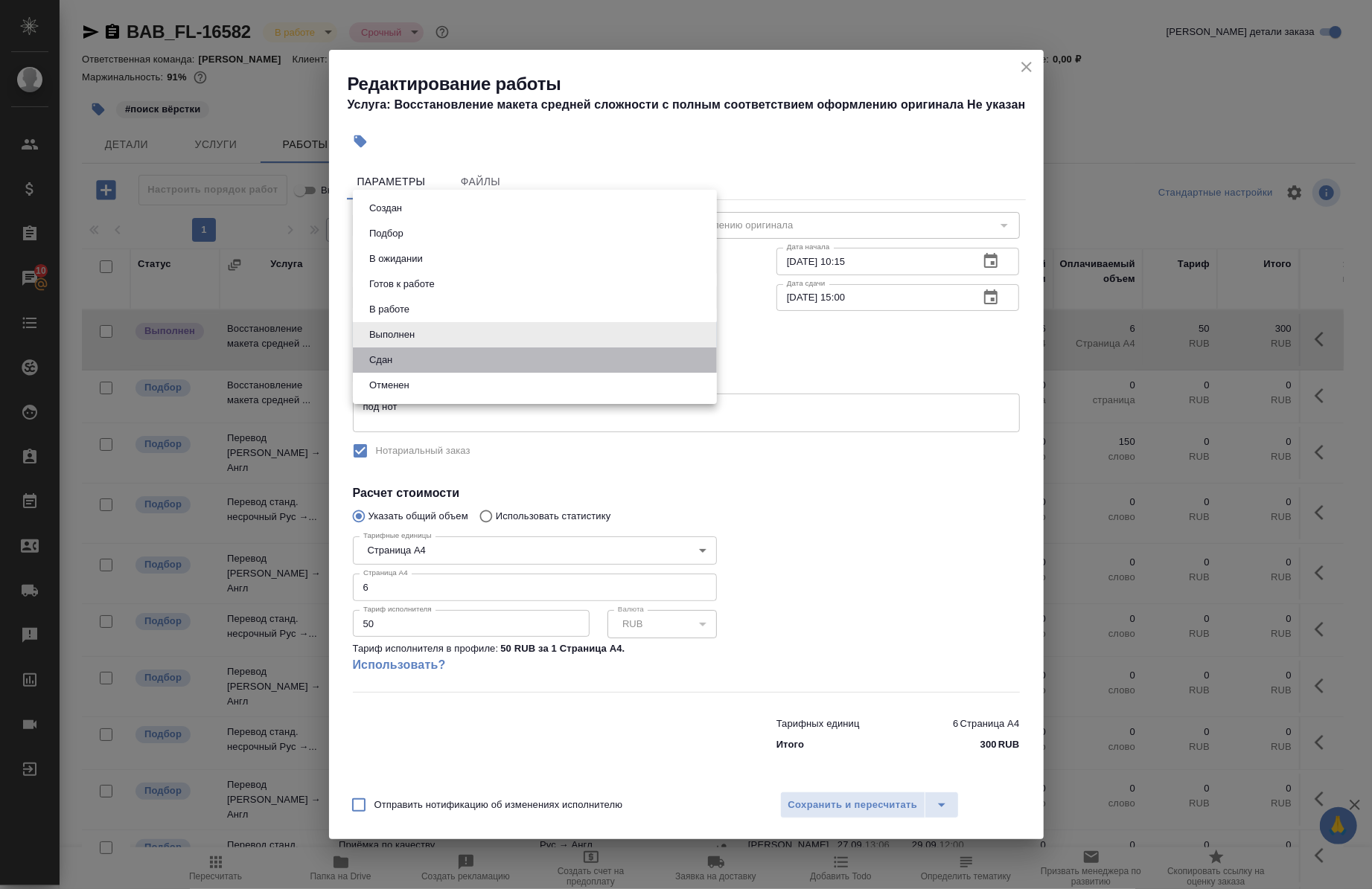
click at [436, 366] on li "Сдан" at bounding box center [534, 359] width 364 height 25
type input "closed"
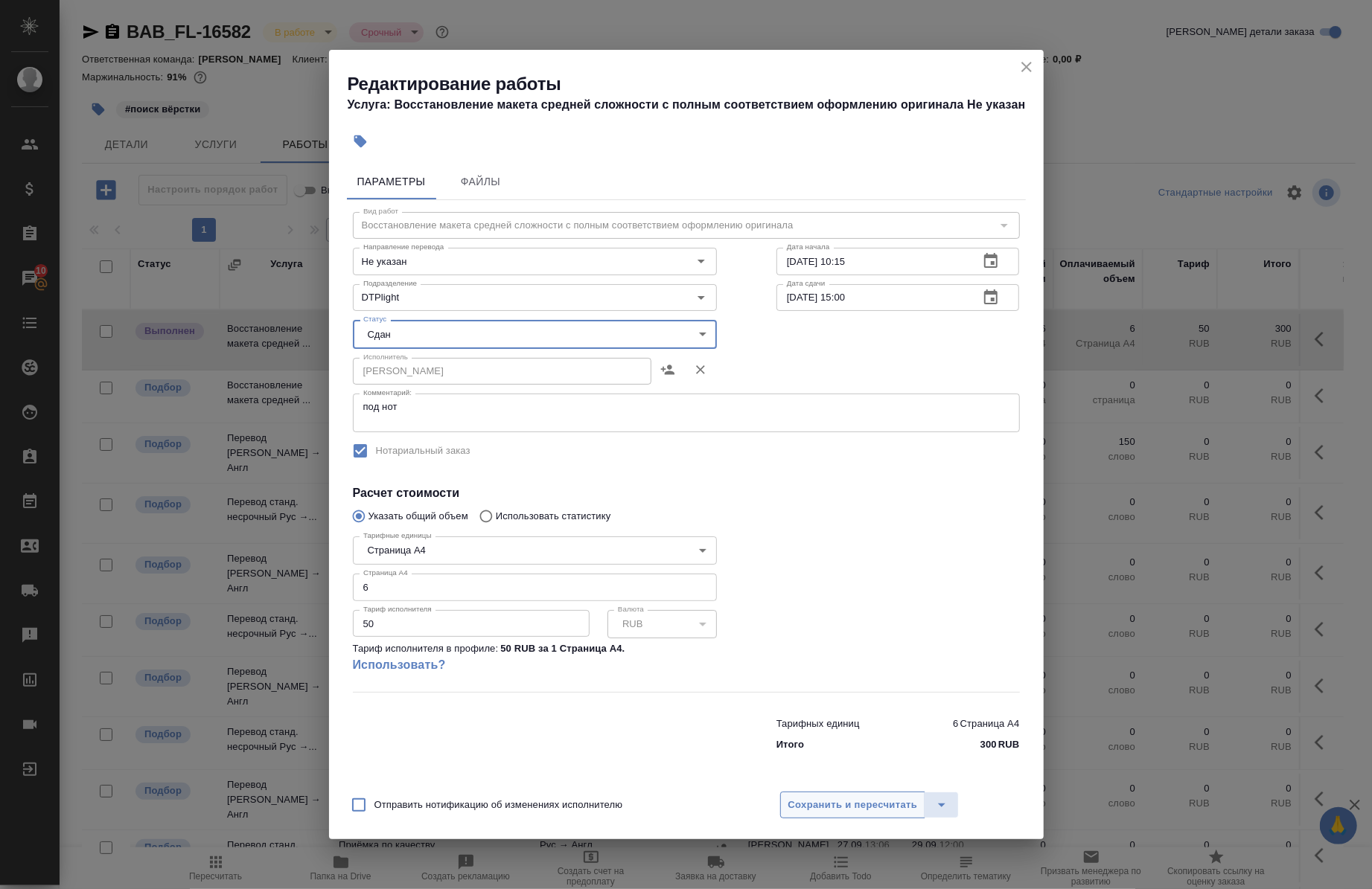
click at [824, 806] on span "Сохранить и пересчитать" at bounding box center [854, 806] width 130 height 17
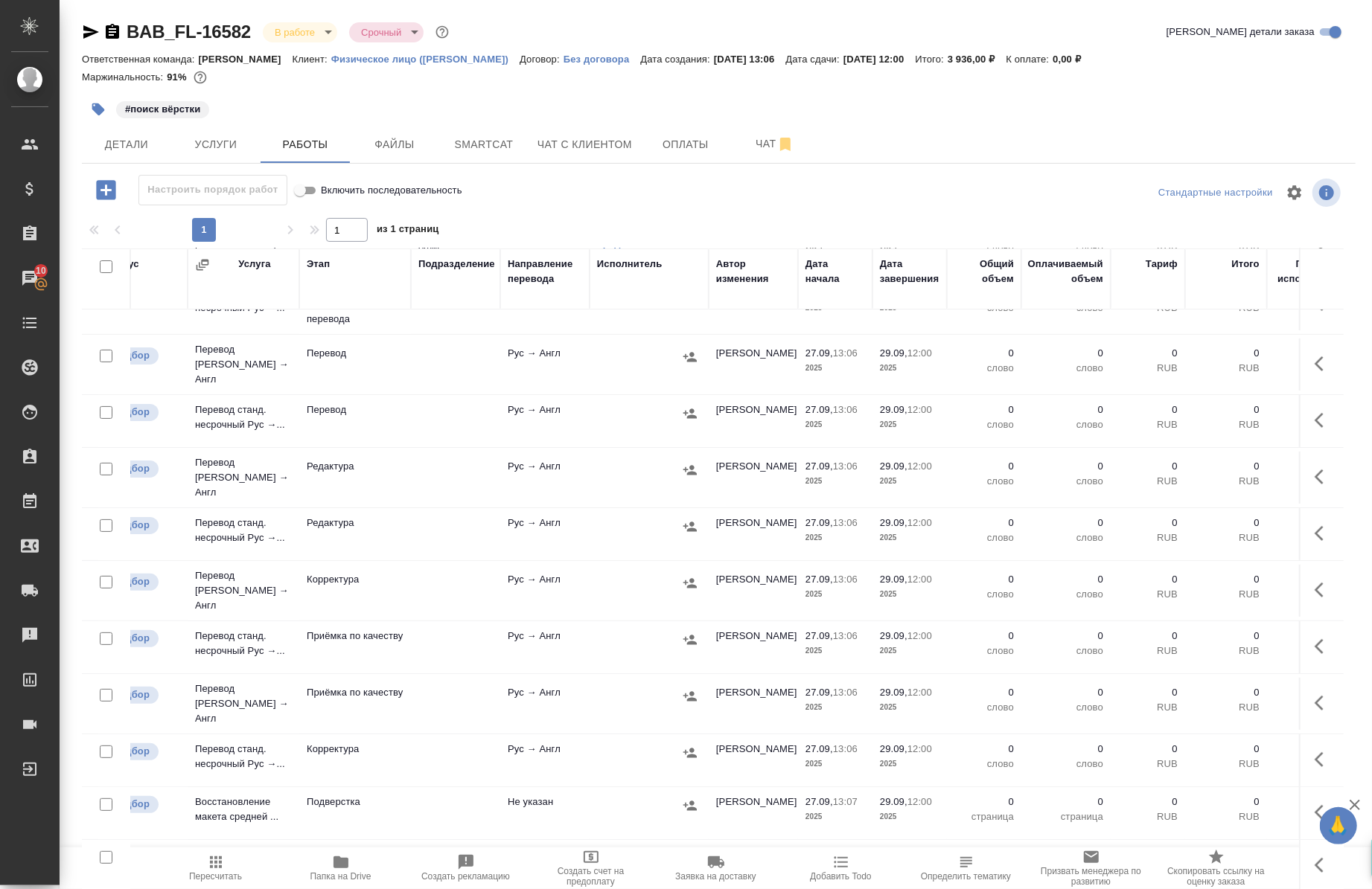
scroll to position [214, 34]
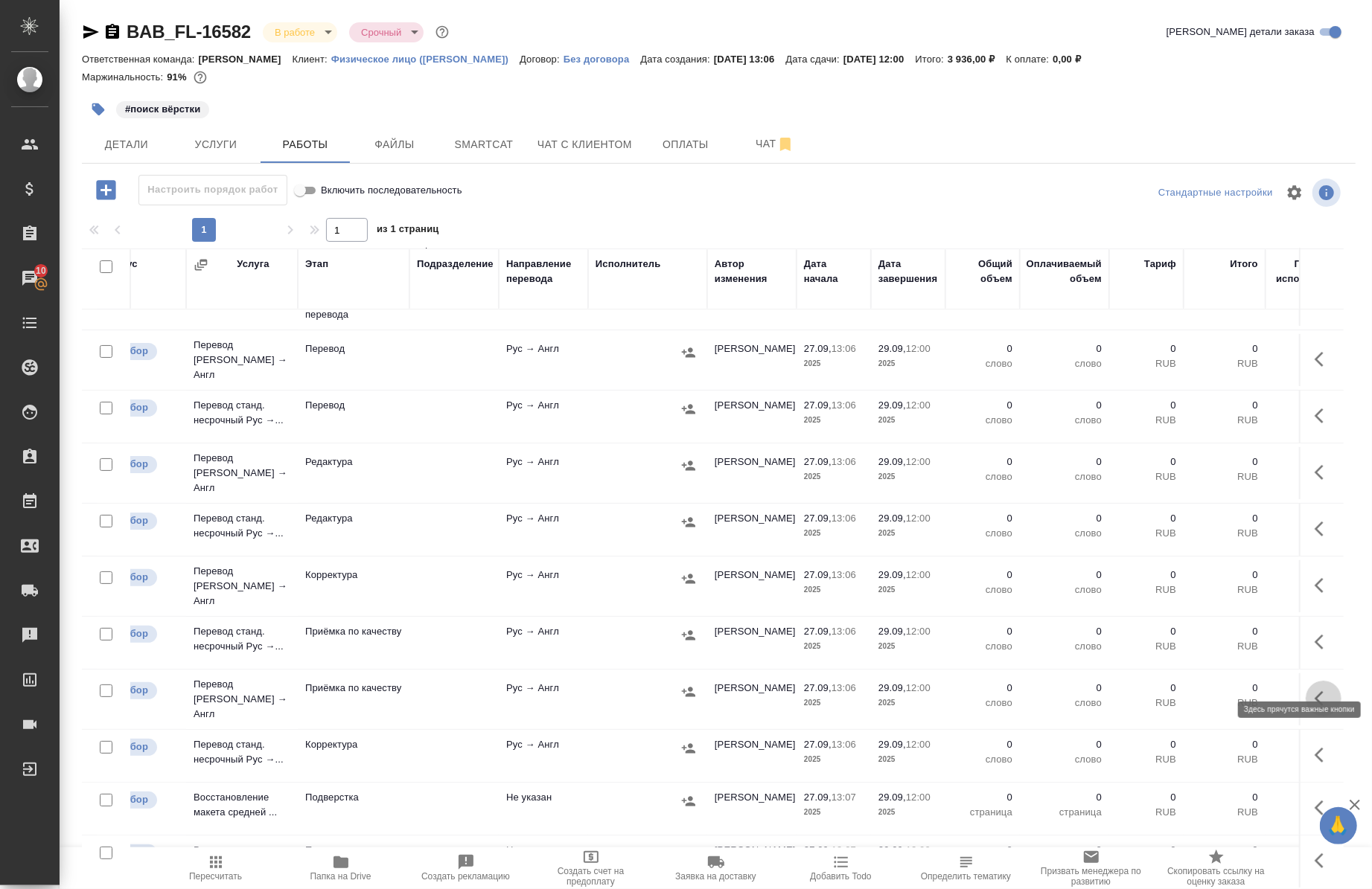
click at [1315, 691] on icon "button" at bounding box center [1319, 699] width 9 height 15
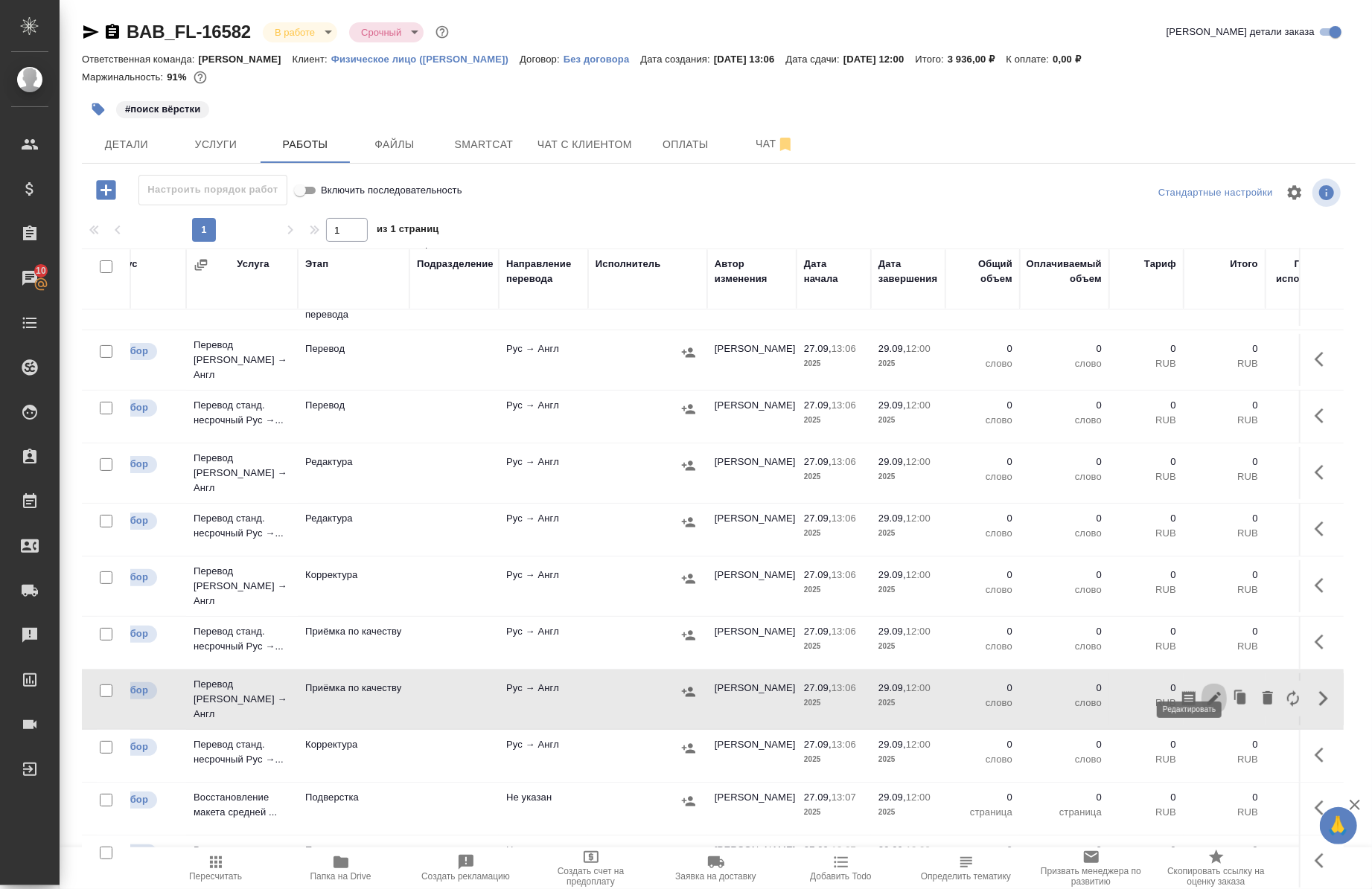
click at [1202, 688] on button "button" at bounding box center [1214, 698] width 25 height 36
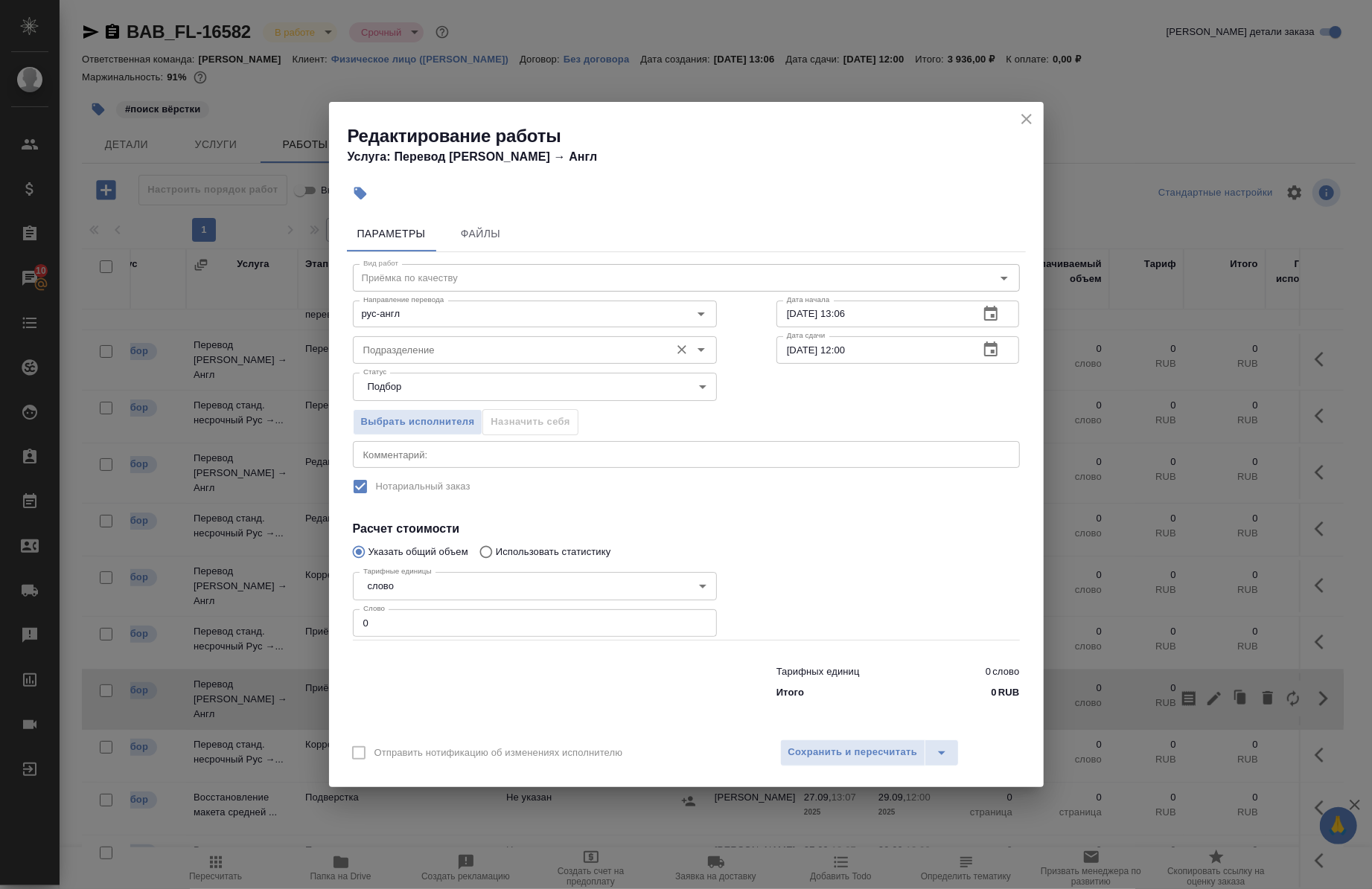
click at [540, 341] on input "Подразделение" at bounding box center [510, 349] width 305 height 18
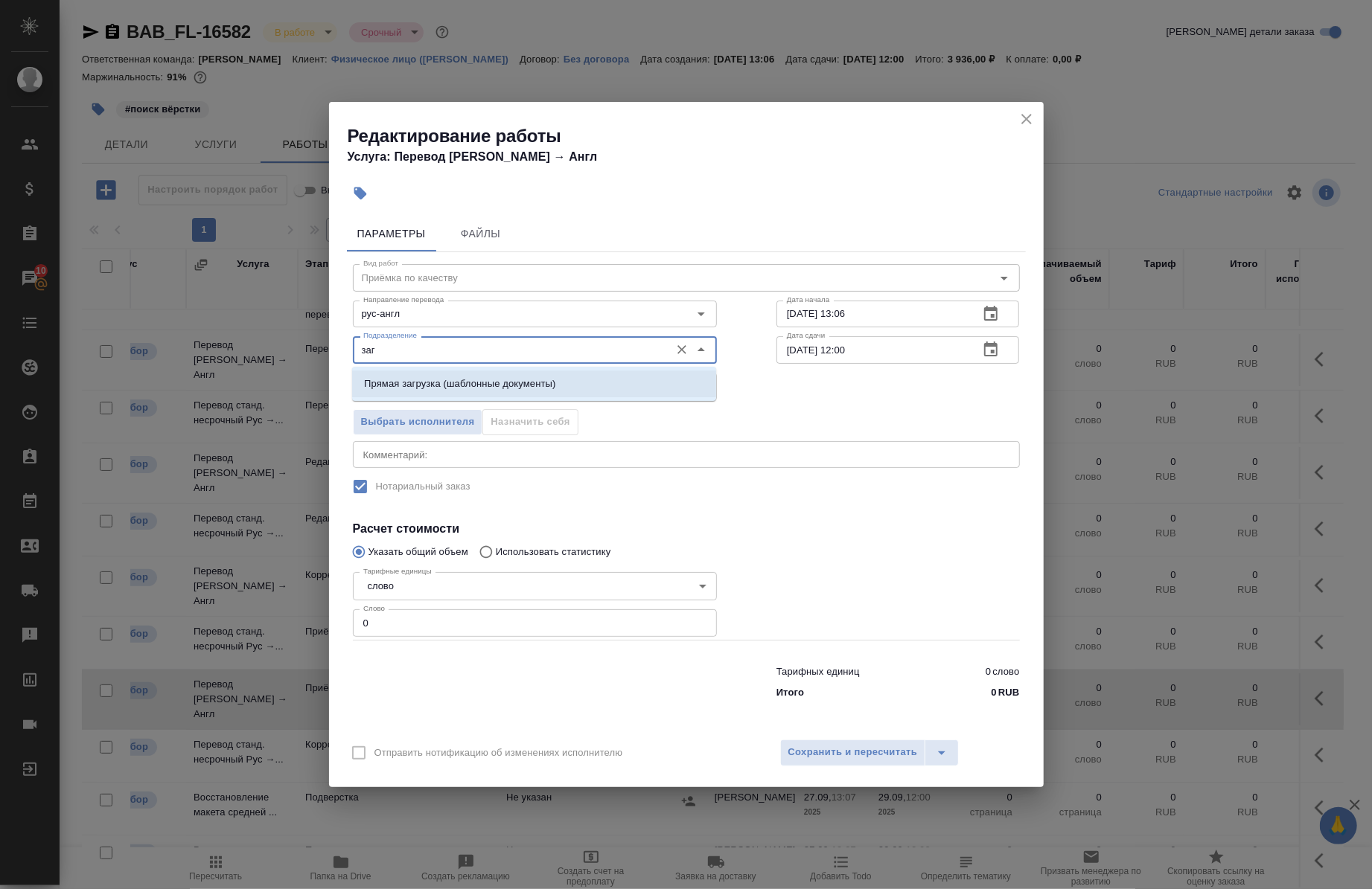
click at [515, 391] on p "Прямая загрузка (шаблонные документы)" at bounding box center [460, 384] width 192 height 15
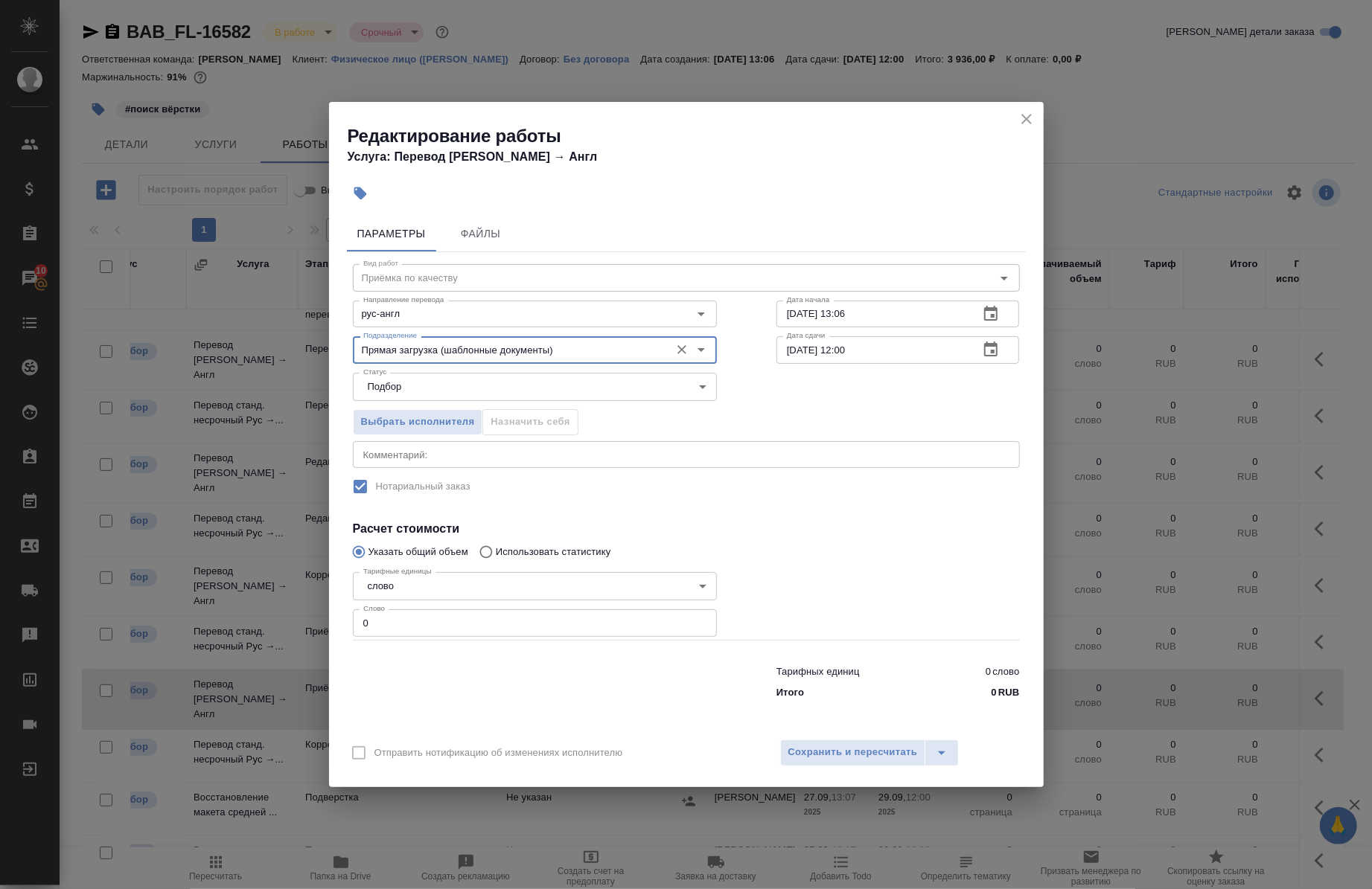
type input "Прямая загрузка (шаблонные документы)"
click at [464, 463] on div "x Комментарий:" at bounding box center [686, 454] width 667 height 27
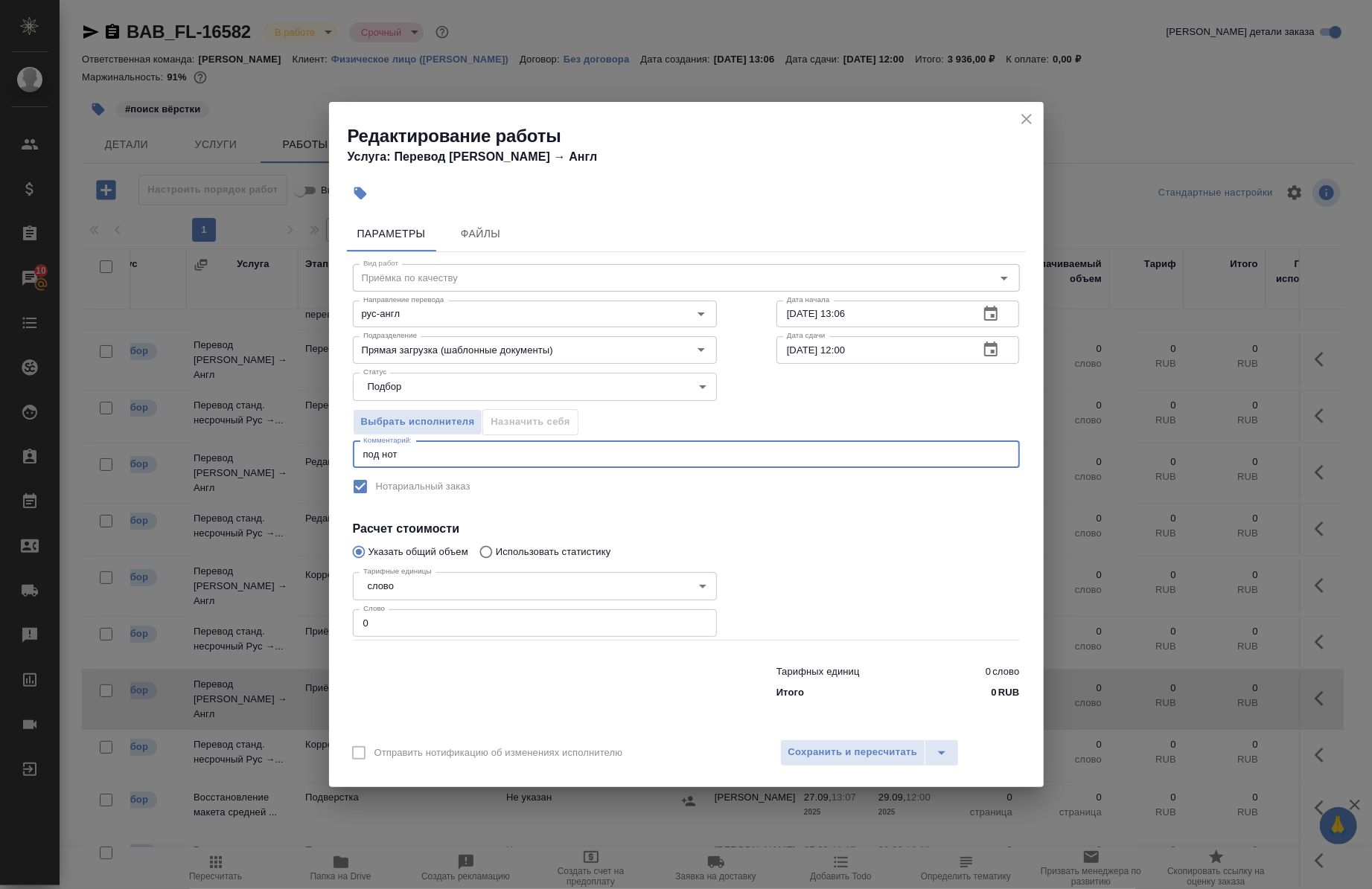
type textarea "под нот"
click at [455, 627] on input "0" at bounding box center [534, 623] width 364 height 27
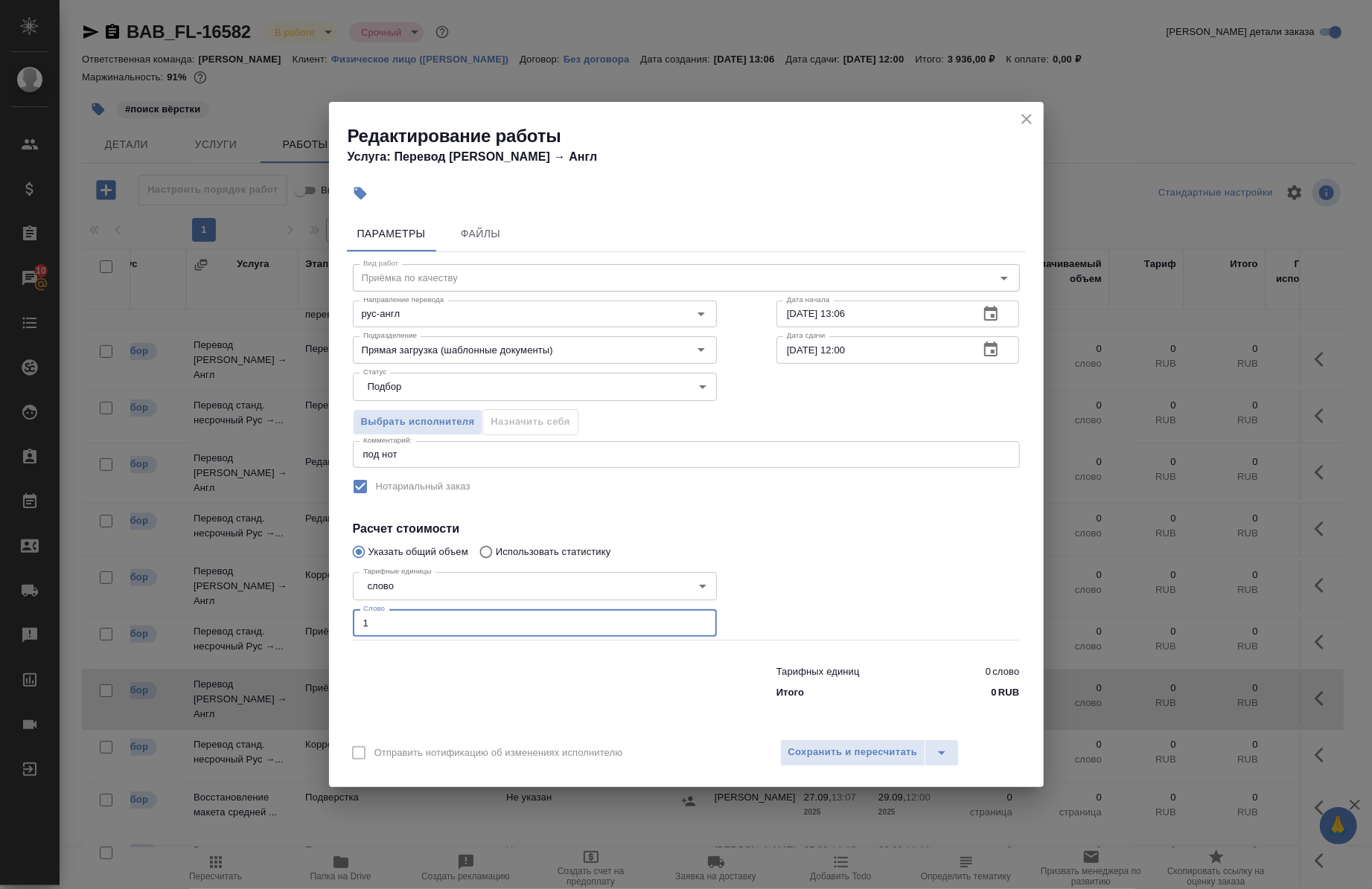
type input "1"
click at [797, 318] on input "27.09.2025 13:06" at bounding box center [872, 314] width 192 height 27
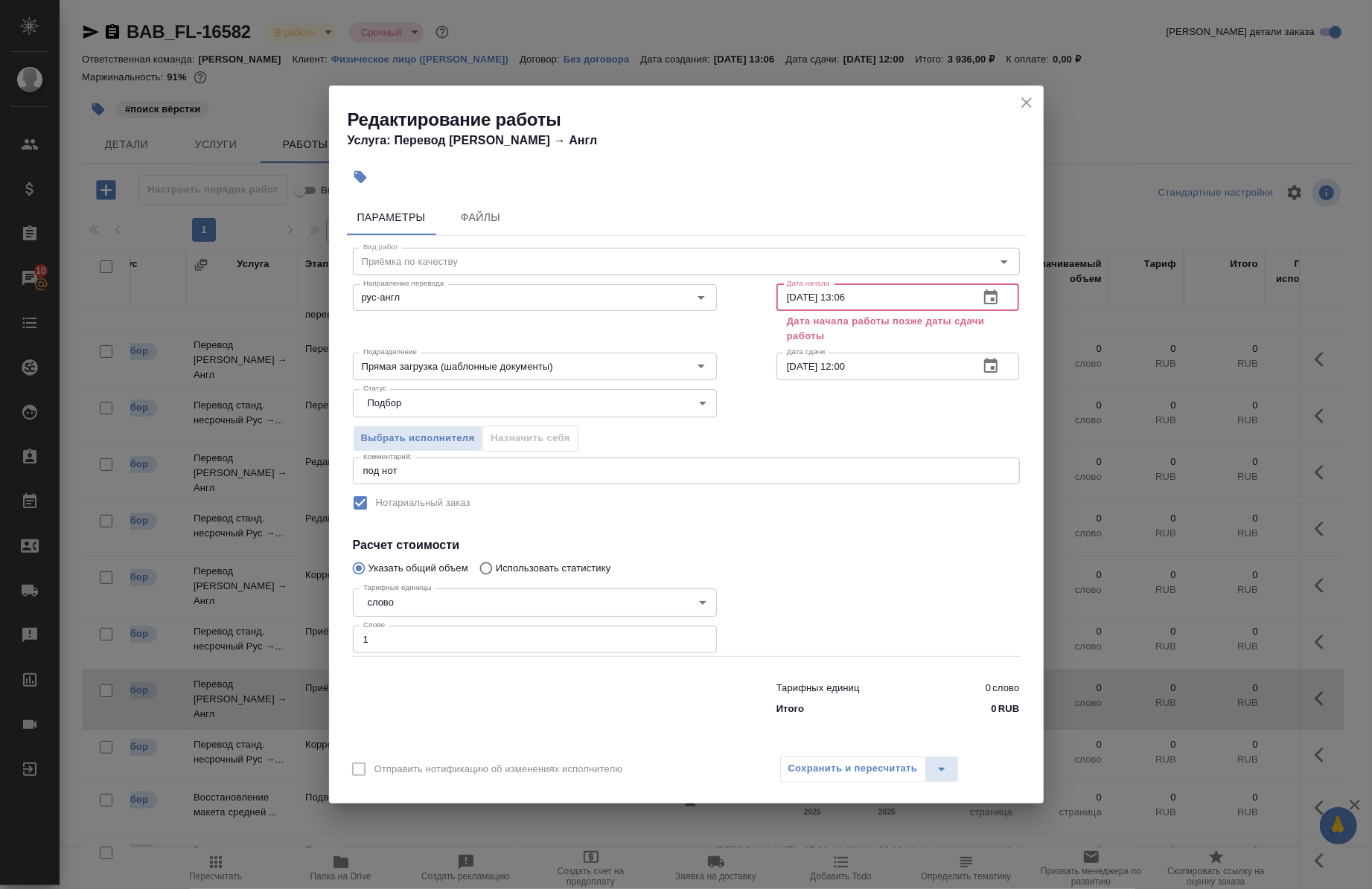
click at [909, 302] on input "29.09.2025 13:06" at bounding box center [872, 298] width 192 height 27
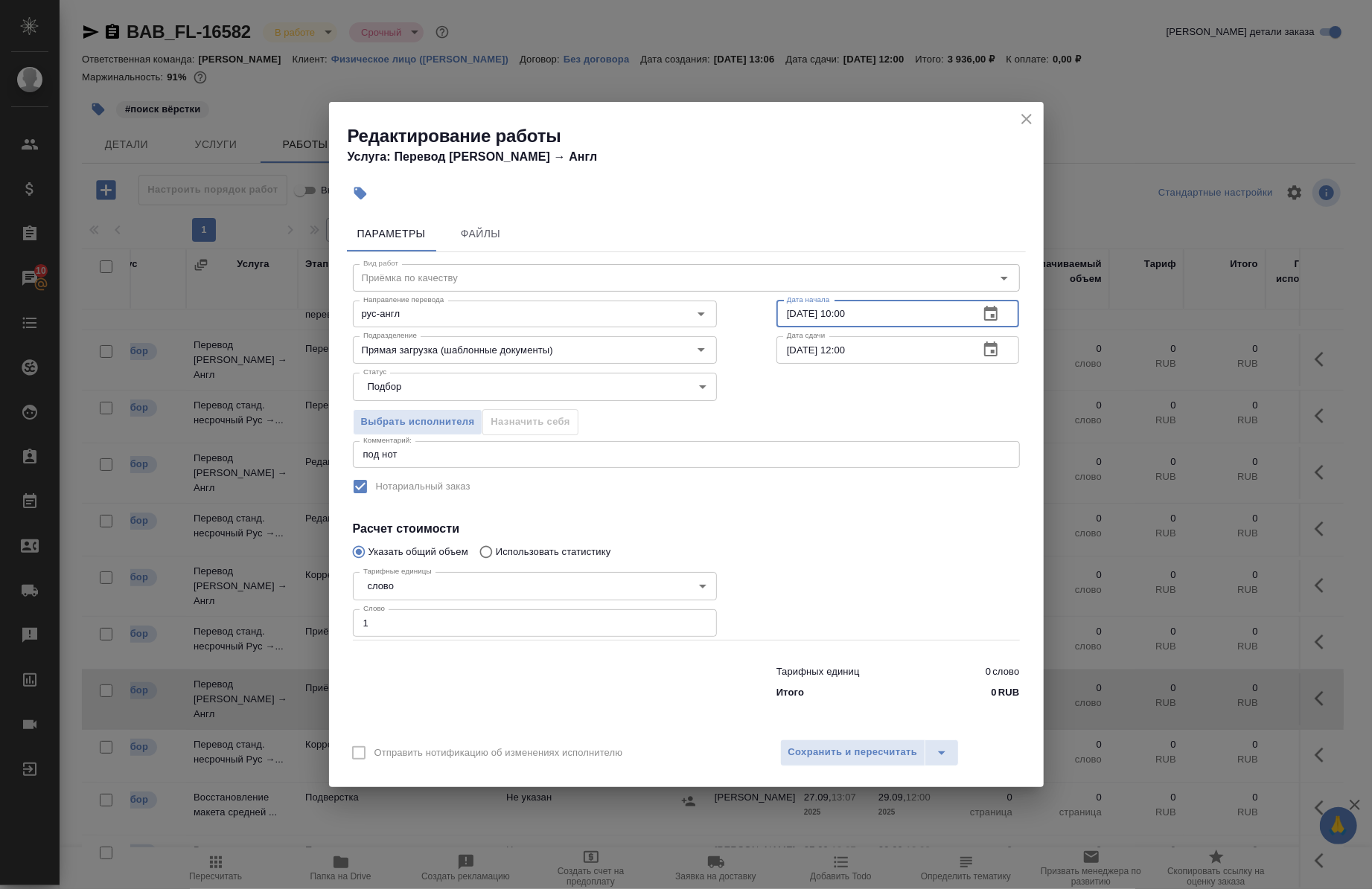
type input "29.09.2025 10:00"
click at [850, 356] on input "29.09.2025 12:00" at bounding box center [872, 349] width 192 height 27
type input "29.09.2025 11:00"
click at [869, 752] on span "Сохранить и пересчитать" at bounding box center [854, 752] width 130 height 17
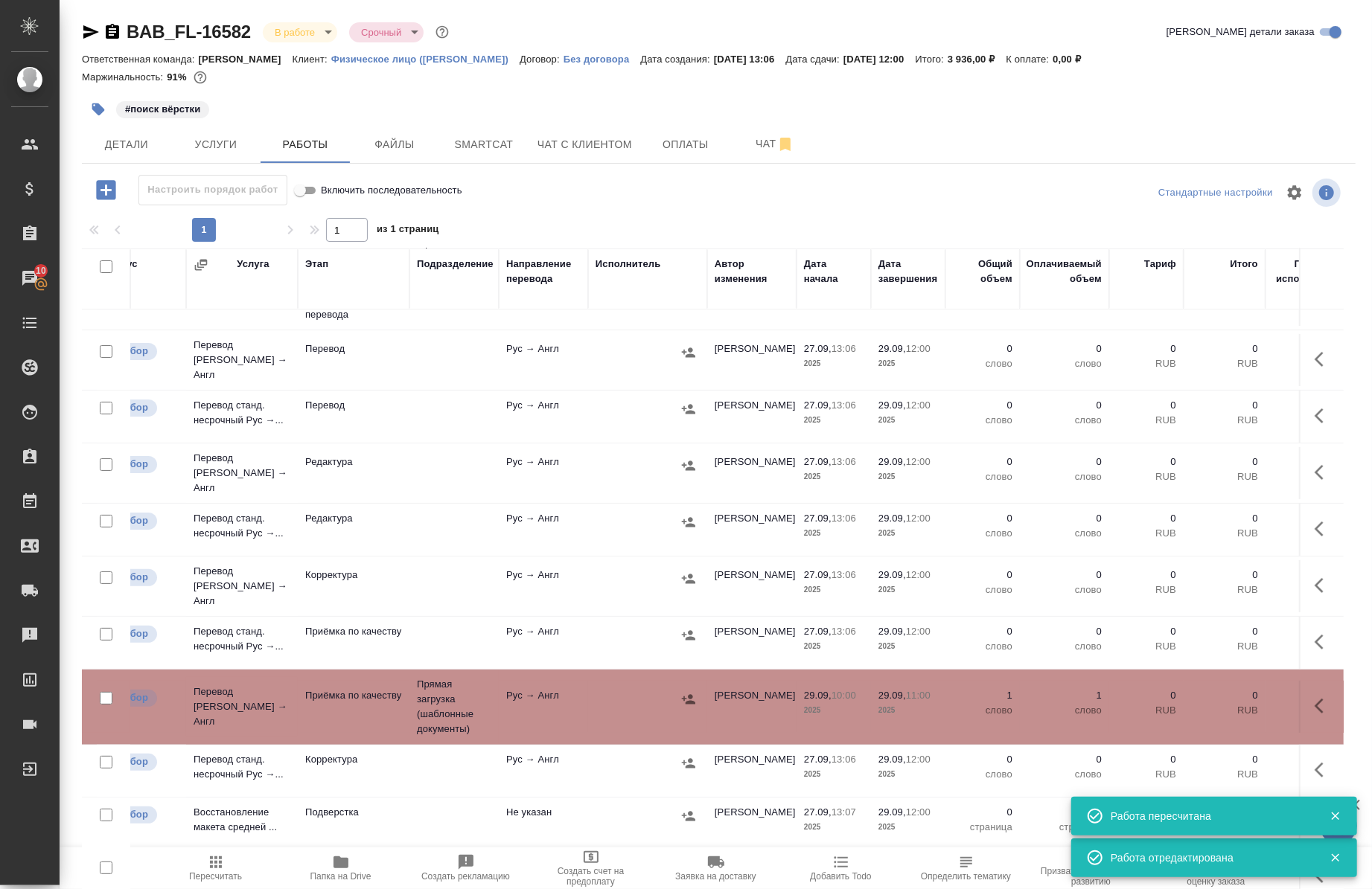
click at [93, 111] on icon "button" at bounding box center [98, 110] width 15 height 15
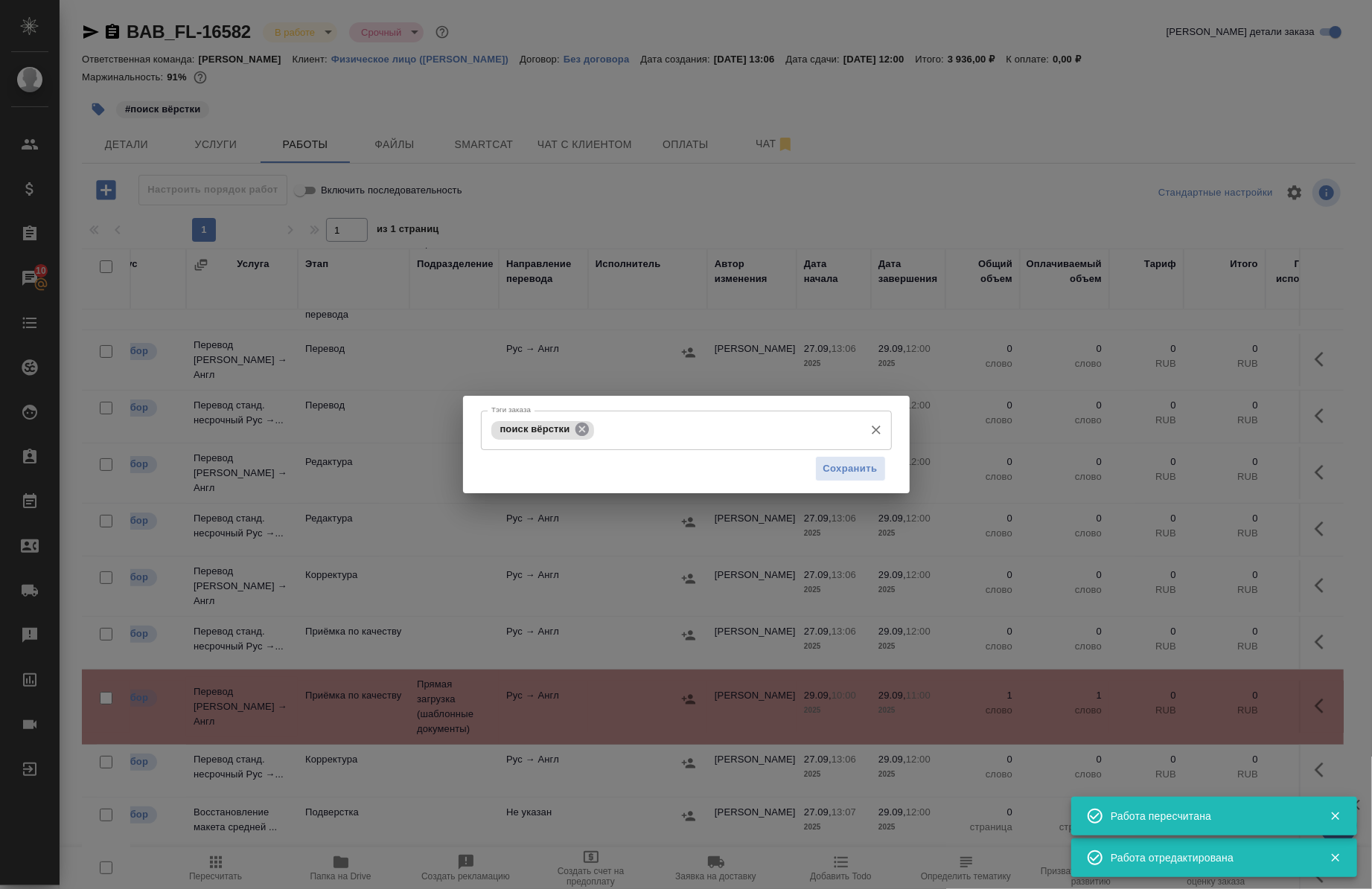
click at [583, 430] on icon at bounding box center [582, 429] width 16 height 16
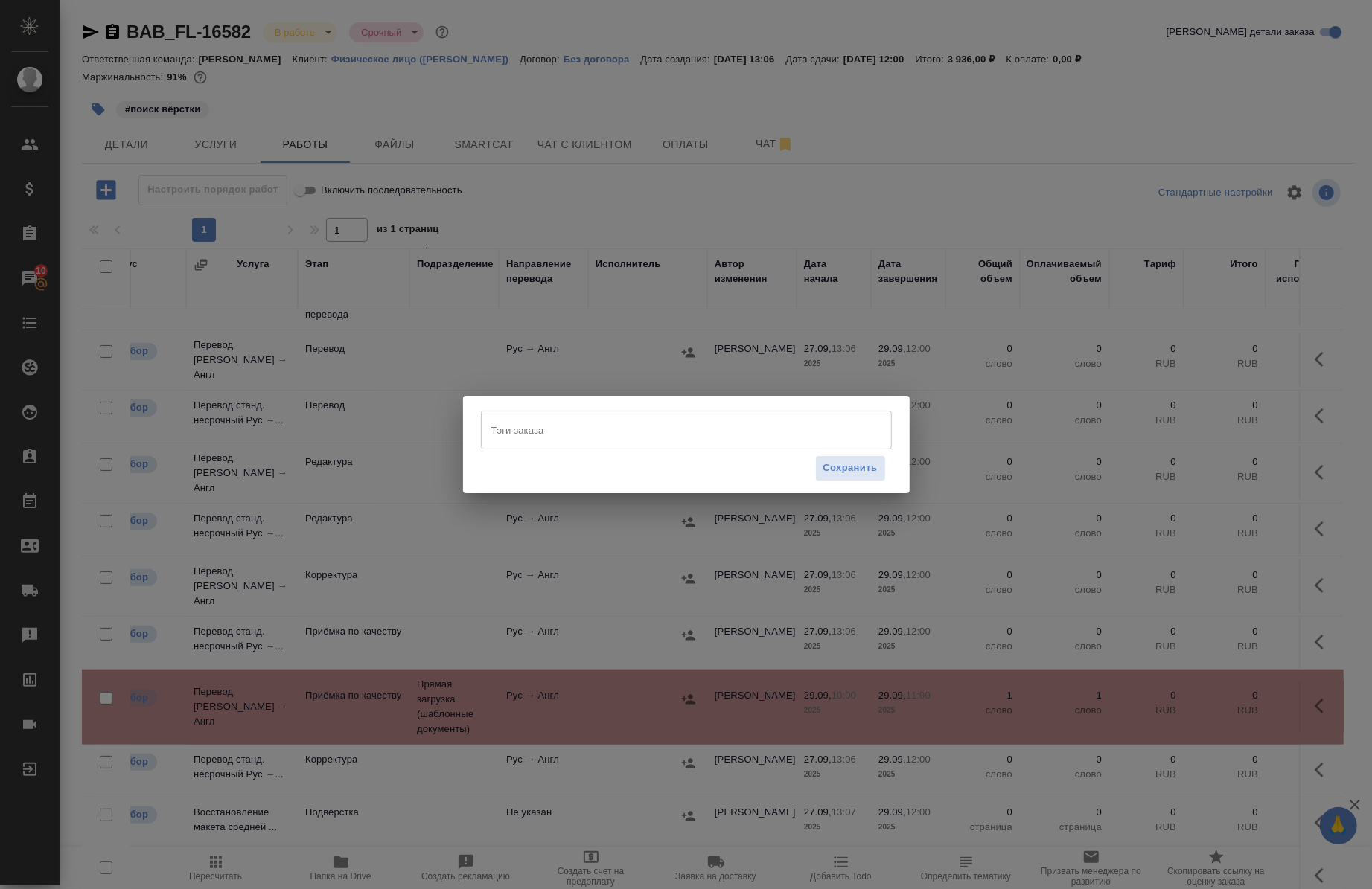
click at [676, 420] on input "Тэги заказа" at bounding box center [673, 430] width 370 height 25
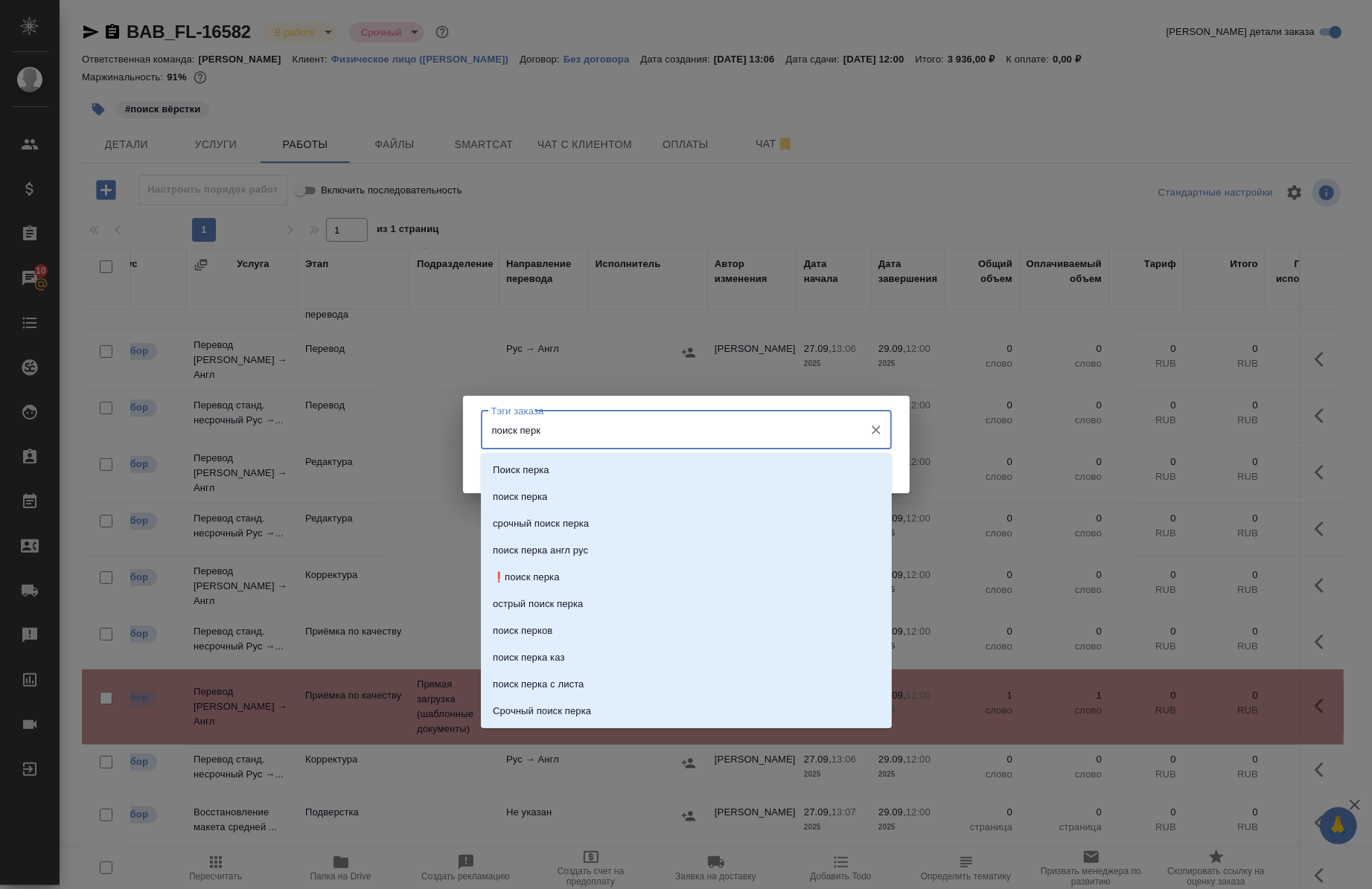
type input "поиск перка"
click at [544, 478] on li "Поиск перка" at bounding box center [686, 470] width 411 height 27
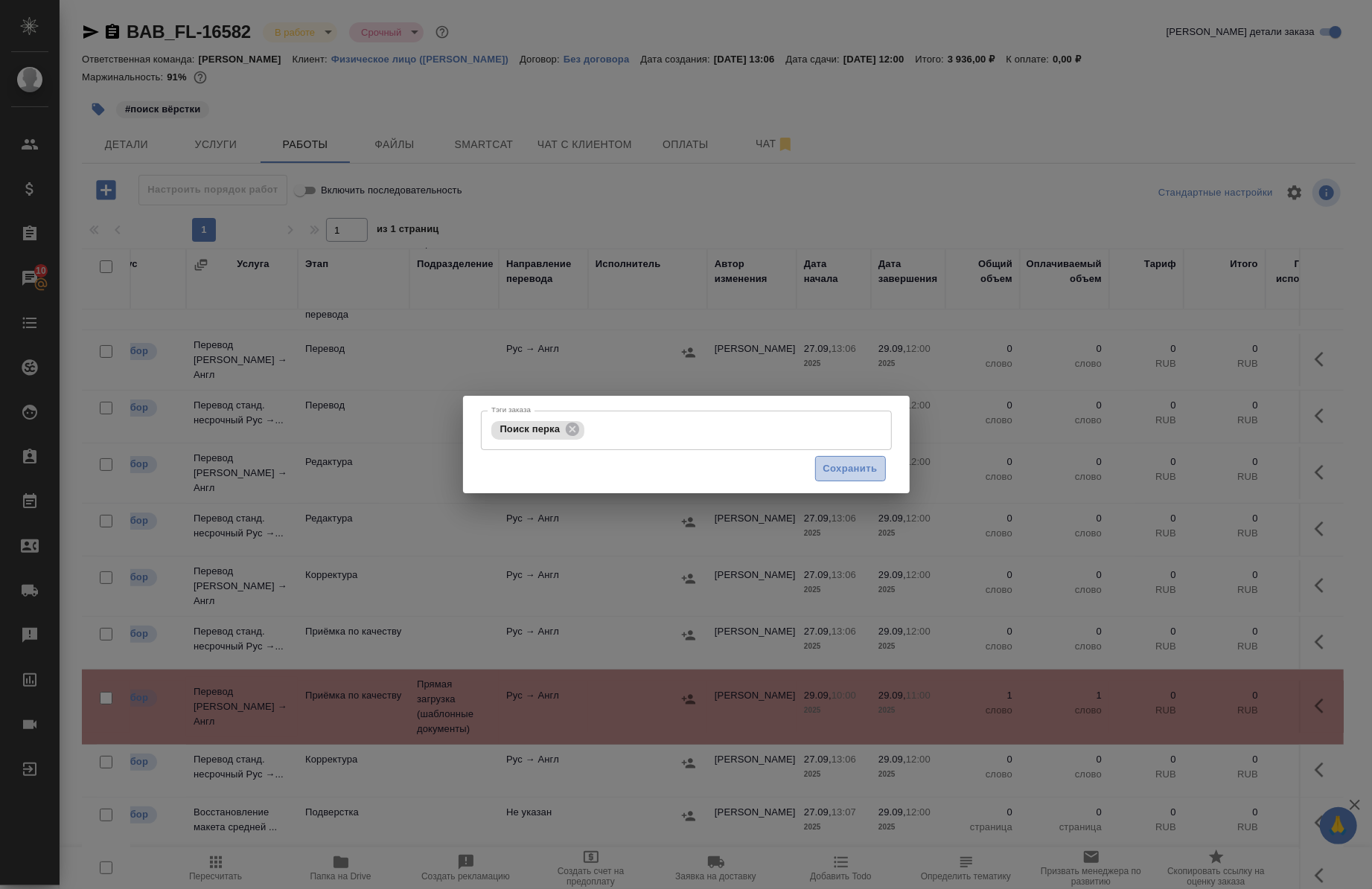
click at [840, 477] on span "Сохранить" at bounding box center [851, 469] width 54 height 17
